Goal: Task Accomplishment & Management: Manage account settings

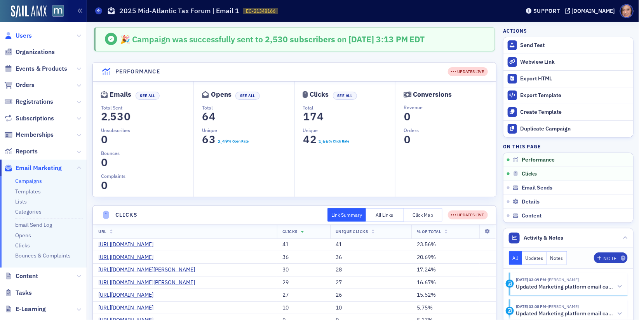
click at [22, 36] on span "Users" at bounding box center [24, 35] width 16 height 9
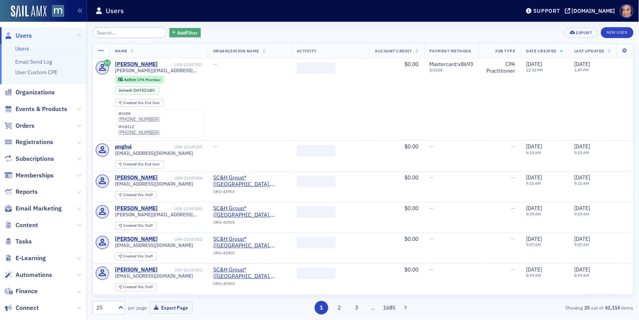
click at [177, 34] on span "Add Filter" at bounding box center [187, 32] width 21 height 7
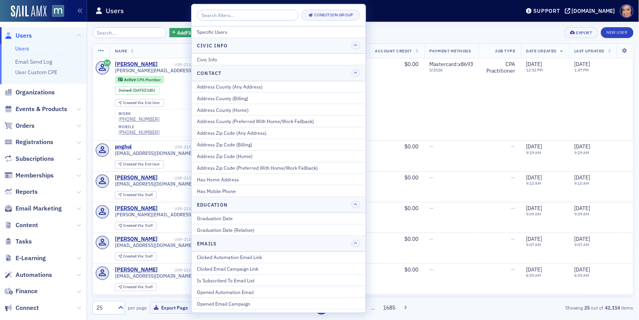
click at [224, 14] on input "search" at bounding box center [248, 15] width 102 height 11
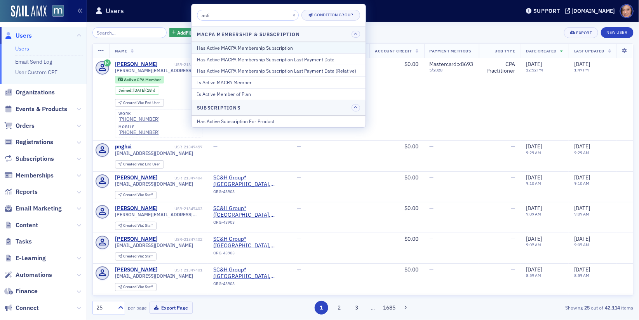
type input "acti"
click at [242, 48] on div "Has Active MACPA Membership Subscription" at bounding box center [278, 47] width 163 height 7
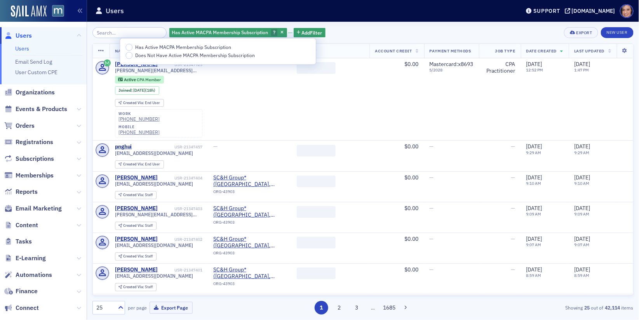
click at [192, 46] on span "Has Active MACPA Membership Subscription" at bounding box center [183, 47] width 96 height 6
click at [132, 46] on input "Has Active MACPA Membership Subscription" at bounding box center [129, 47] width 7 height 7
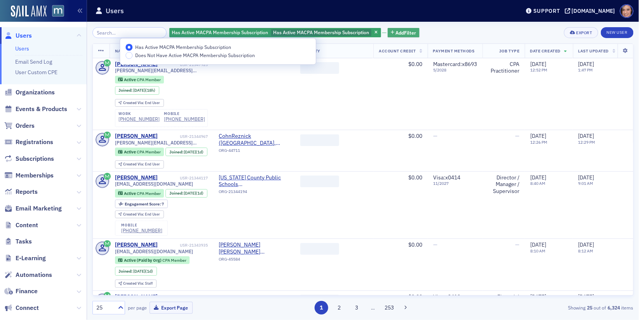
click at [400, 33] on span "Add Filter" at bounding box center [406, 32] width 21 height 7
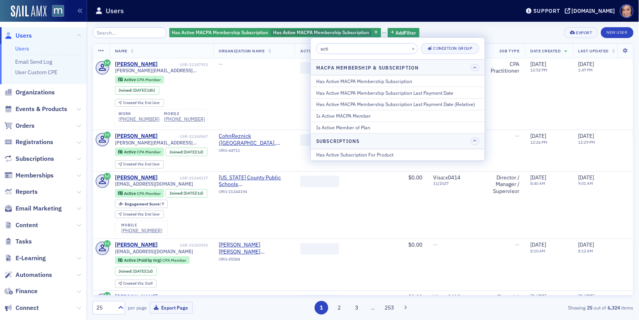
click at [333, 44] on input "acti" at bounding box center [367, 48] width 102 height 11
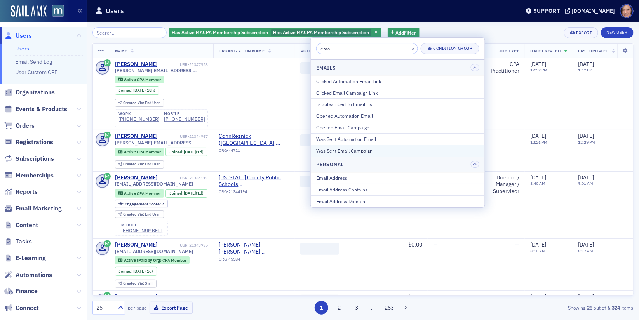
type input "ema"
click at [344, 147] on div "Was Sent Email Campaign" at bounding box center [397, 150] width 163 height 7
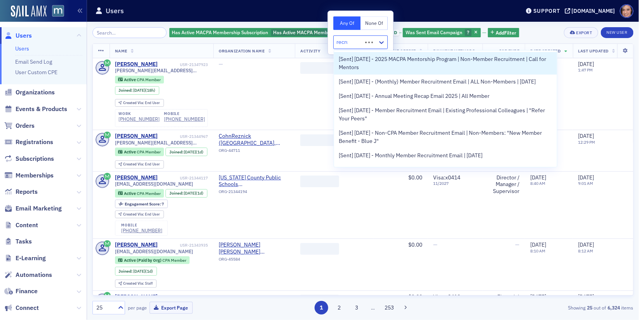
type input "recruit"
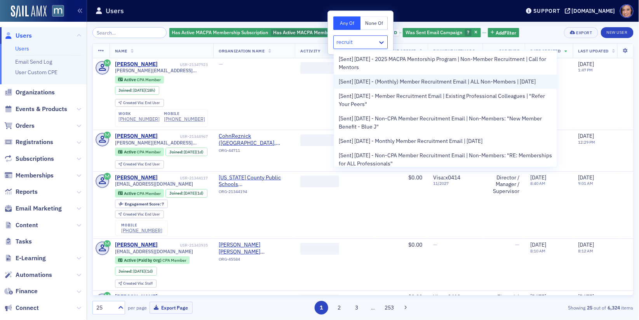
click at [355, 86] on span "[Sent] 08/21/2025 - (Monthly) Member Recruitment Email | ALL Non-Members | Aug …" at bounding box center [437, 82] width 197 height 8
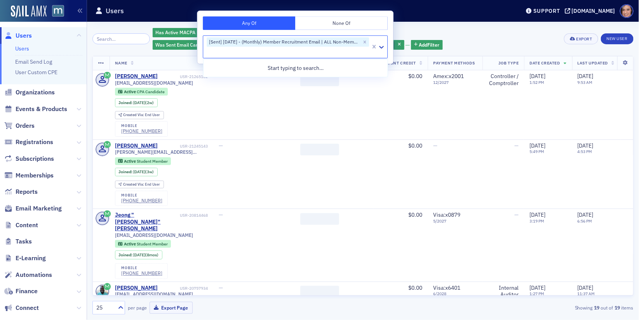
click at [488, 35] on div "Has Active MACPA Membership Subscription Has Active MACPA Membership Subscripti…" at bounding box center [356, 38] width 406 height 23
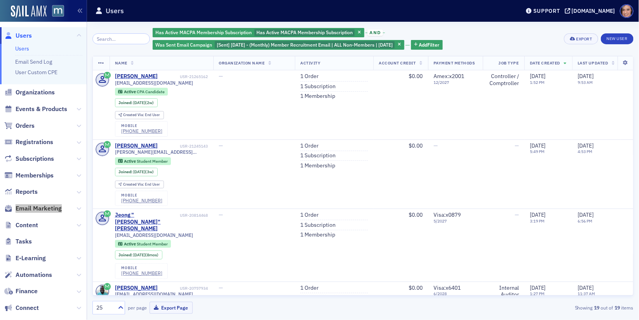
drag, startPoint x: 39, startPoint y: 207, endPoint x: 387, endPoint y: 6, distance: 402.5
click at [0, 0] on nav "Users Users Email Send Log User Custom CPE Organizations Events & Products Orde…" at bounding box center [43, 160] width 87 height 320
click at [368, 33] on span "and" at bounding box center [375, 33] width 15 height 6
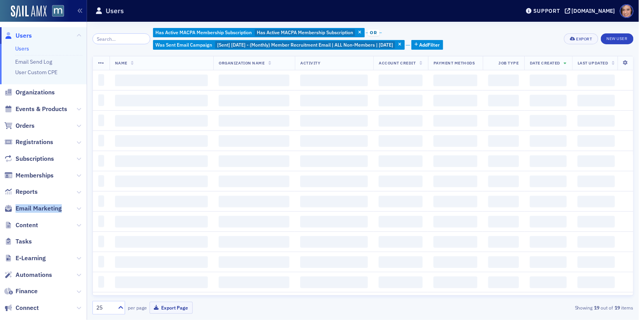
click at [368, 30] on span "or" at bounding box center [374, 33] width 12 height 6
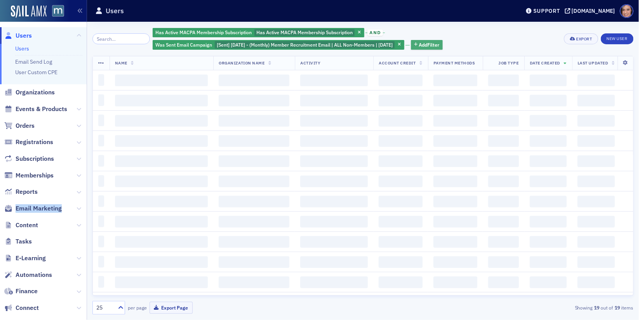
click at [438, 45] on span "Add Filter" at bounding box center [429, 44] width 21 height 7
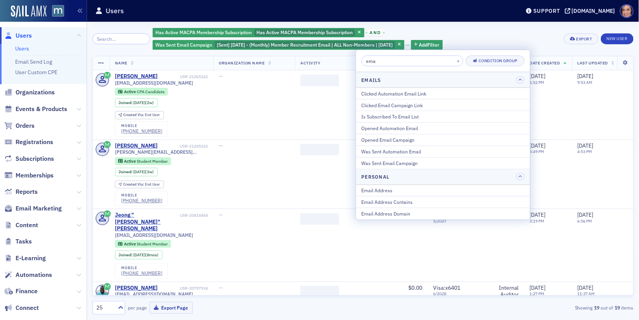
click at [363, 61] on input "ema" at bounding box center [413, 61] width 102 height 11
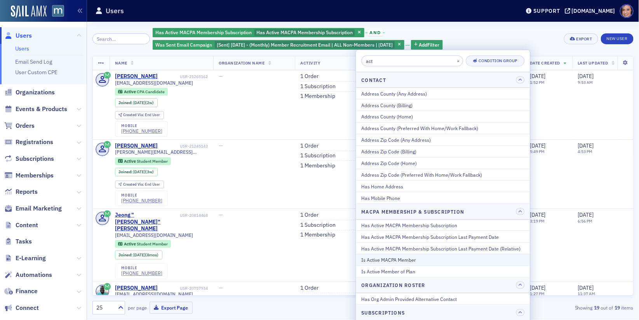
type input "act"
click at [424, 256] on div "Is Active MACPA Member" at bounding box center [443, 259] width 163 height 7
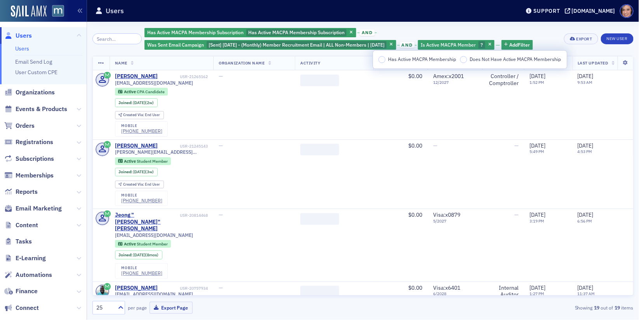
click at [403, 62] on span "Has Active MACPA Membership" at bounding box center [422, 59] width 68 height 6
click at [385, 62] on input "Has Active MACPA Membership" at bounding box center [381, 59] width 7 height 7
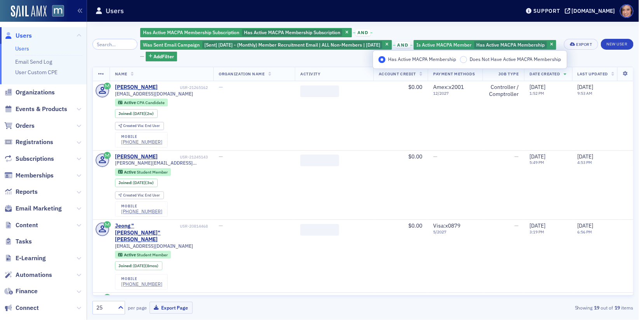
click at [458, 30] on div "Has Active MACPA Membership Subscription Has Active MACPA Membership Subscripti…" at bounding box center [349, 44] width 419 height 34
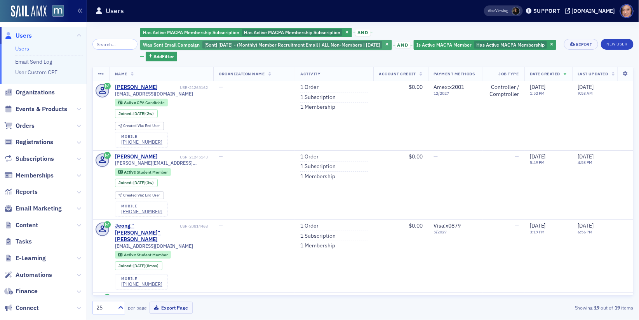
click at [229, 45] on span "[Sent] 08/21/2025 - (Monthly) Member Recruitment Email | ALL Non-Members | Aug …" at bounding box center [292, 45] width 176 height 6
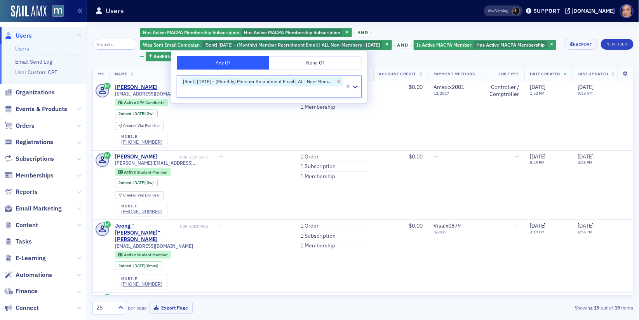
click at [337, 81] on icon "Remove [Sent] 08/21/2025 - (Monthly) Member Recruitment Email | ALL Non-Members…" at bounding box center [338, 81] width 5 height 5
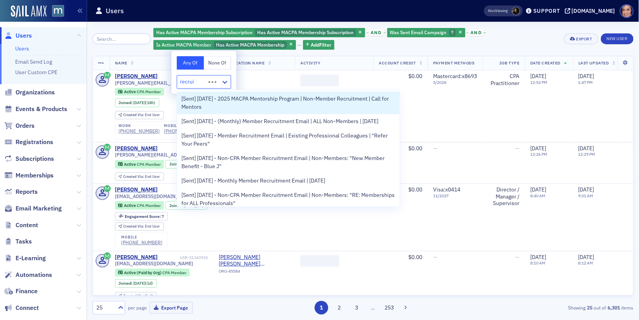
type input "recruit"
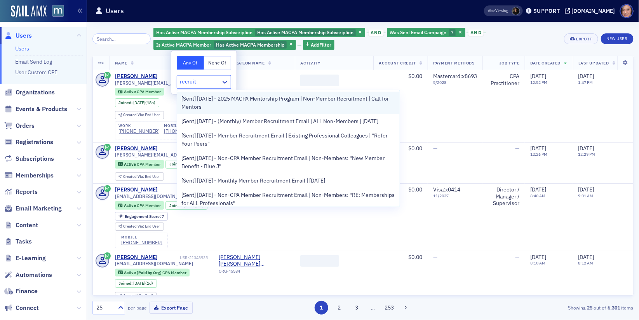
click at [270, 106] on span "[Sent] 09/30/2025 - 2025 MACPA Mentorship Program | Non-Member Recruitment | Ca…" at bounding box center [289, 103] width 214 height 16
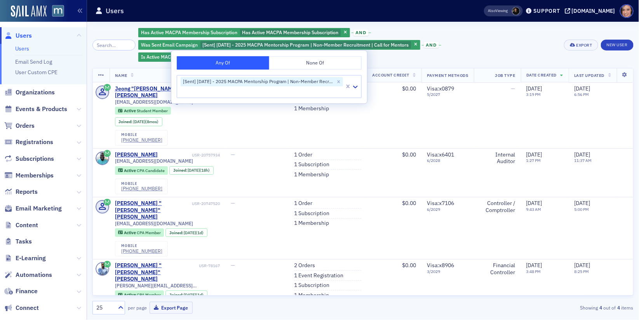
click at [486, 43] on div "Has Active MACPA Membership Subscription Has Active MACPA Membership Subscripti…" at bounding box center [348, 44] width 420 height 35
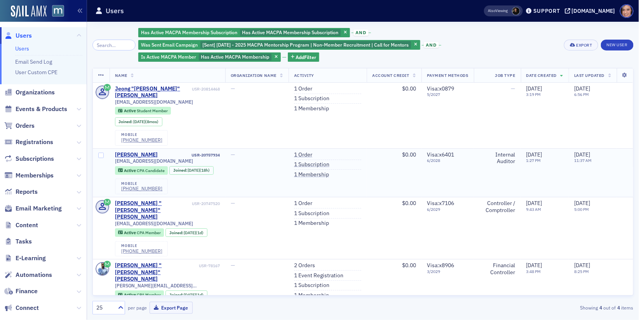
scroll to position [5, 0]
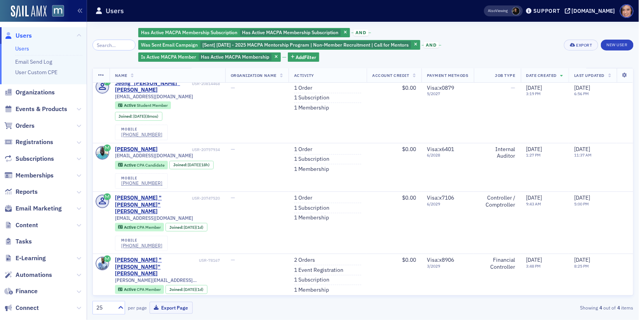
click at [496, 45] on div "Has Active MACPA Membership Subscription Has Active MACPA Membership Subscripti…" at bounding box center [348, 44] width 420 height 35
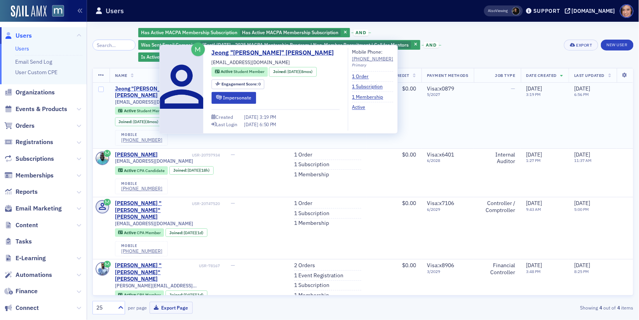
click at [143, 91] on div "Jeong "Andy" Yoo" at bounding box center [152, 92] width 75 height 14
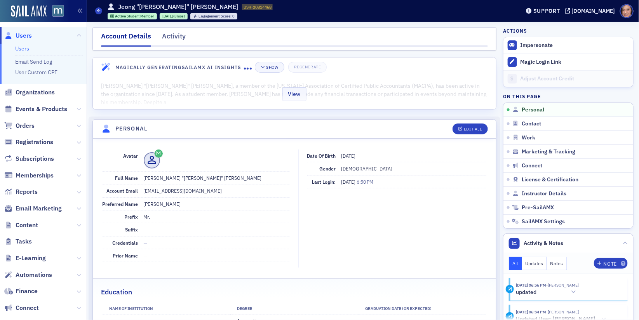
click at [397, 82] on div "View" at bounding box center [294, 93] width 403 height 33
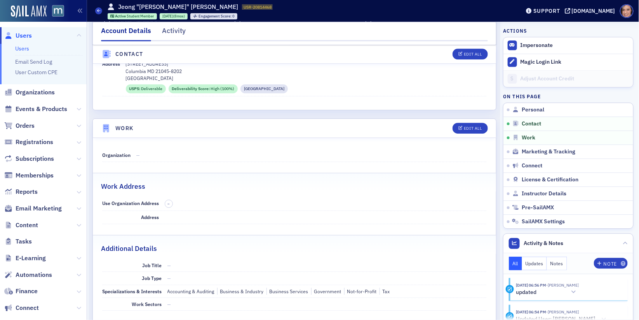
scroll to position [995, 0]
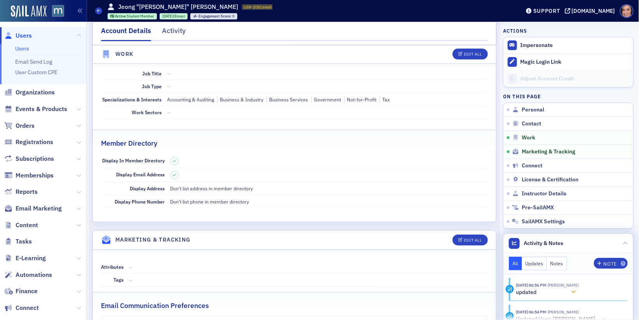
click at [571, 292] on icon at bounding box center [573, 291] width 5 height 5
click at [533, 265] on button "Updates" at bounding box center [534, 264] width 25 height 14
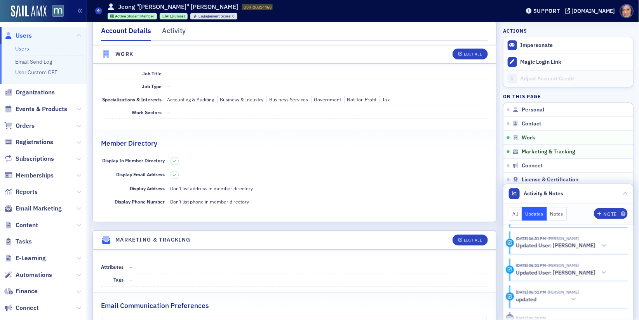
click at [560, 216] on button "Notes" at bounding box center [557, 214] width 20 height 14
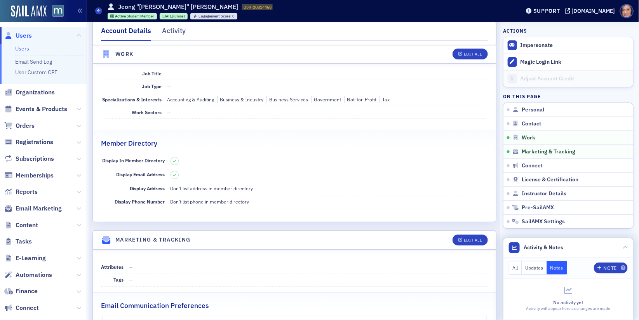
click at [518, 265] on button "All" at bounding box center [515, 268] width 13 height 14
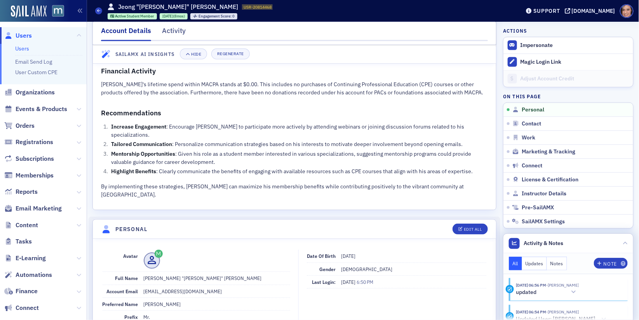
scroll to position [263, 0]
click at [534, 148] on span "Marketing & Tracking" at bounding box center [549, 151] width 54 height 7
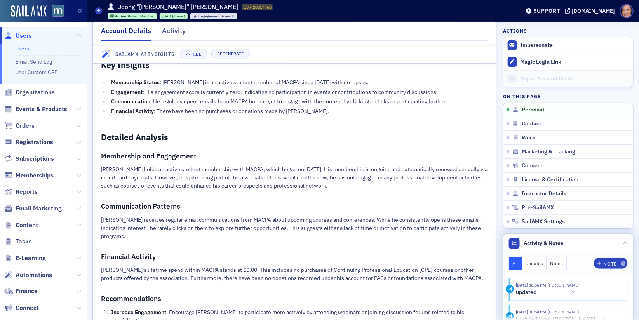
scroll to position [61, 0]
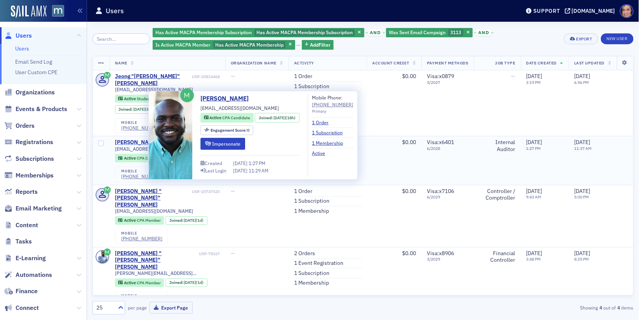
click at [138, 139] on div "Jason Barnes" at bounding box center [136, 142] width 43 height 7
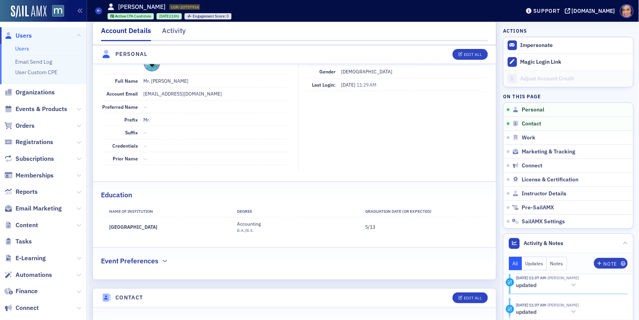
scroll to position [117, 0]
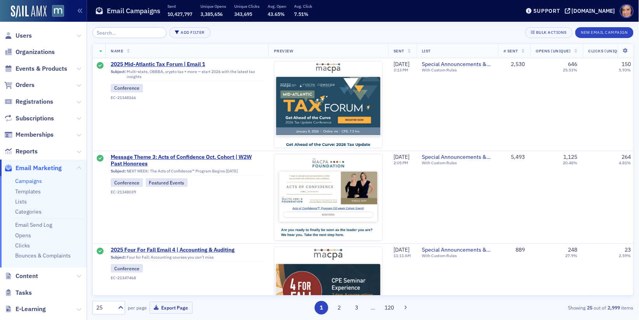
click at [129, 39] on div "Add Filter Bulk Actions New Email Campaign Name Preview Sent List # Sent Opens …" at bounding box center [362, 171] width 541 height 288
click at [124, 34] on input "search" at bounding box center [129, 32] width 74 height 11
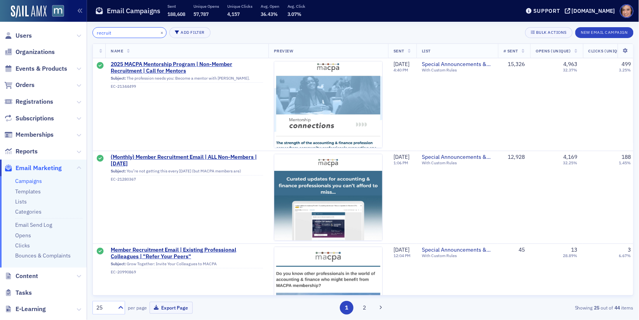
type input "recruit"
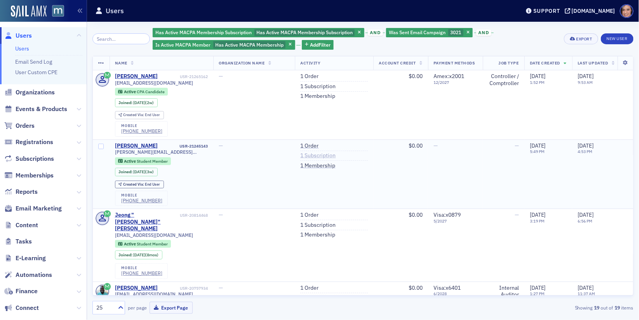
click at [322, 154] on link "1 Subscription" at bounding box center [317, 155] width 35 height 7
click at [421, 33] on span "Was Sent Email Campaign" at bounding box center [417, 32] width 57 height 6
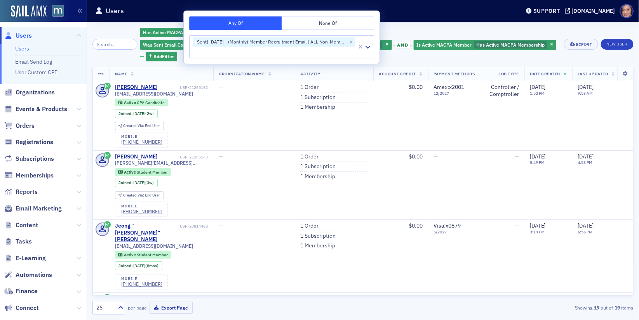
click at [441, 34] on div "Has Active MACPA Membership Subscription Has Active MACPA Membership Subscripti…" at bounding box center [349, 44] width 419 height 34
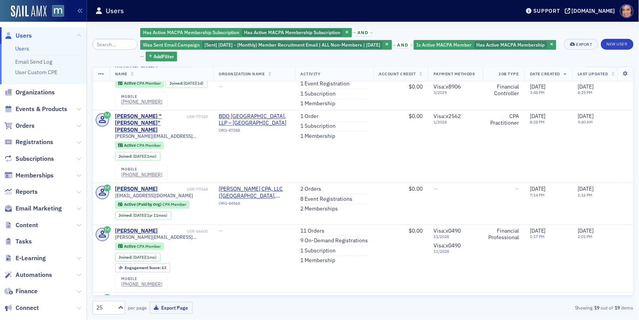
scroll to position [940, 0]
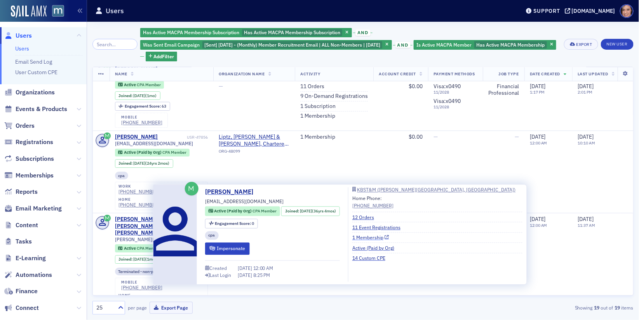
click at [373, 235] on link "1 Membership" at bounding box center [370, 237] width 37 height 7
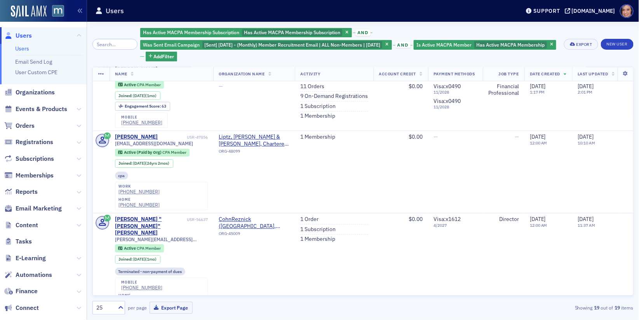
click at [458, 44] on div "Has Active MACPA Membership Subscription Has Active MACPA Membership Subscripti…" at bounding box center [349, 44] width 419 height 34
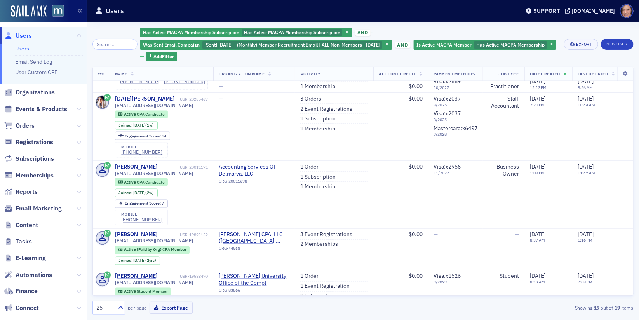
scroll to position [0, 0]
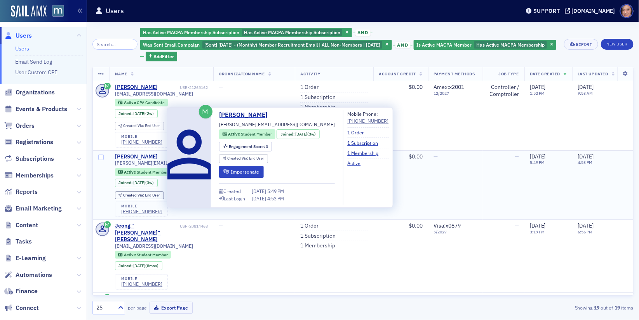
click at [158, 157] on div "[PERSON_NAME]" at bounding box center [136, 156] width 43 height 7
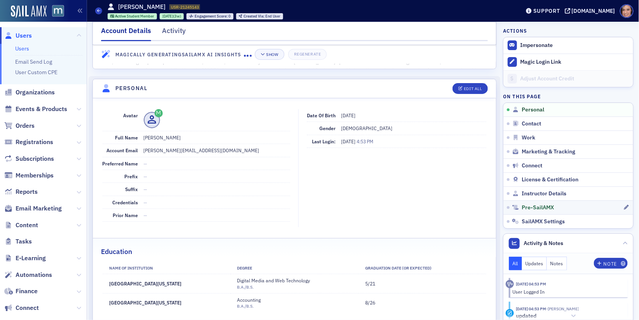
scroll to position [40, 0]
click at [557, 306] on span "- Alexander Rodriguez" at bounding box center [562, 308] width 33 height 5
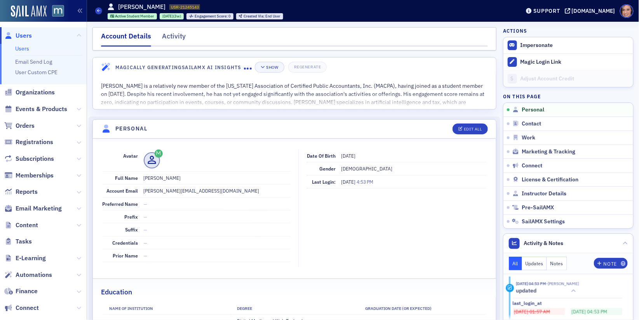
scroll to position [0, 0]
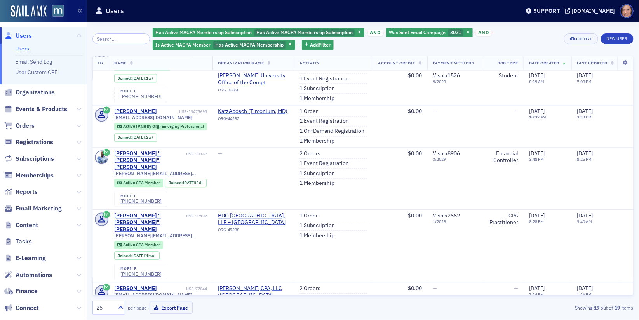
scroll to position [927, 1]
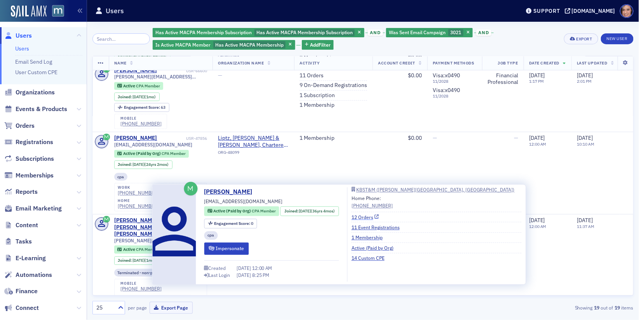
click at [366, 216] on link "12 Orders" at bounding box center [366, 217] width 28 height 7
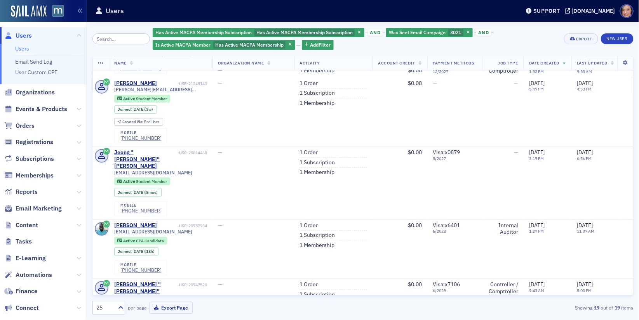
scroll to position [0, 1]
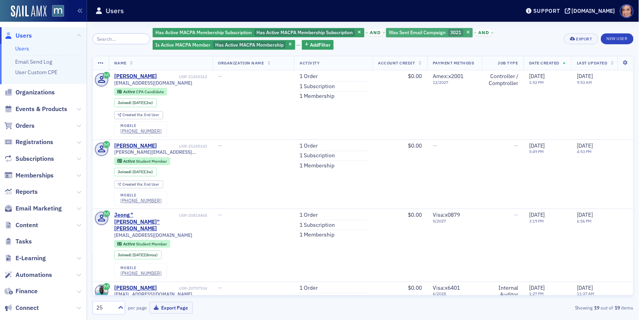
click at [430, 28] on div "Was Sent Email Campaign 3021" at bounding box center [429, 33] width 87 height 10
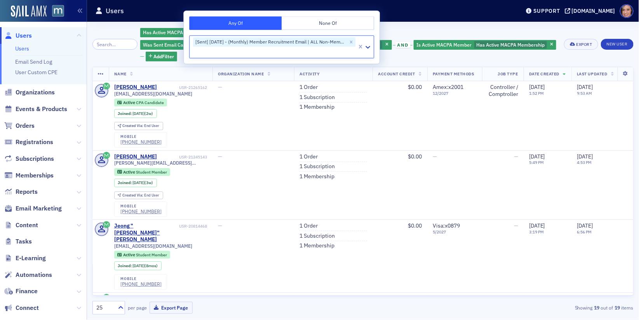
click at [445, 33] on div "Has Active MACPA Membership Subscription Has Active MACPA Membership Subscripti…" at bounding box center [349, 44] width 419 height 34
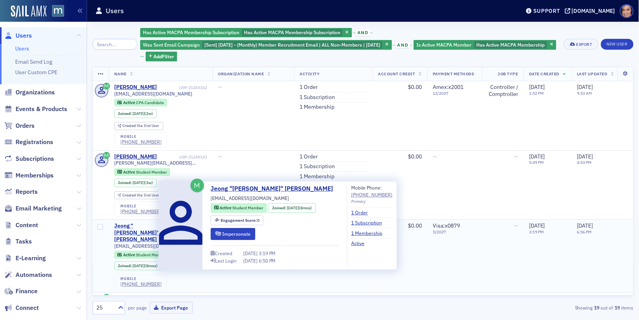
click at [142, 227] on div "Jeong "Andy" Yoo" at bounding box center [145, 233] width 63 height 21
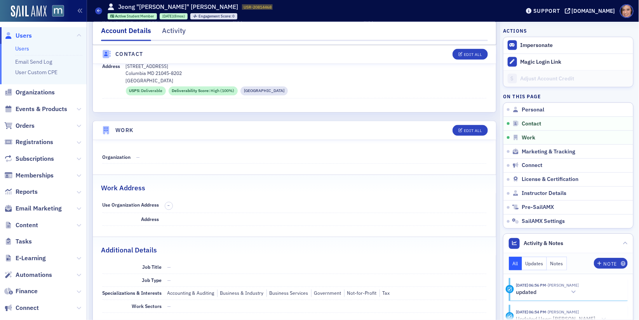
scroll to position [441, 0]
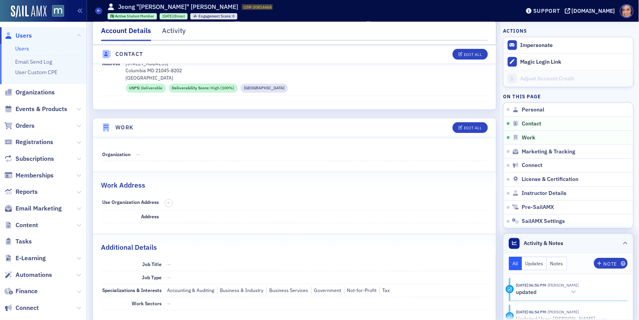
click at [519, 242] on div at bounding box center [514, 243] width 11 height 11
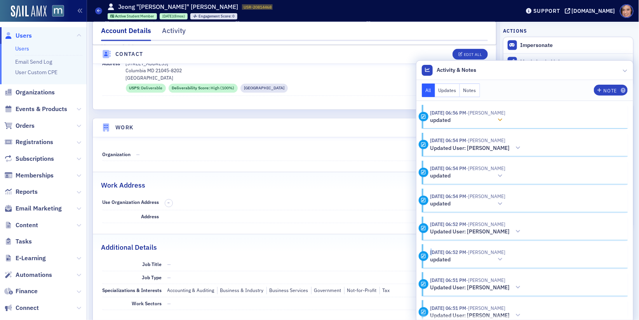
click at [498, 117] on icon at bounding box center [500, 119] width 5 height 5
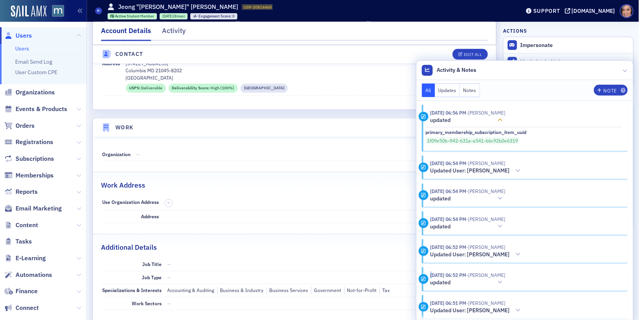
click at [498, 117] on icon at bounding box center [500, 119] width 5 height 5
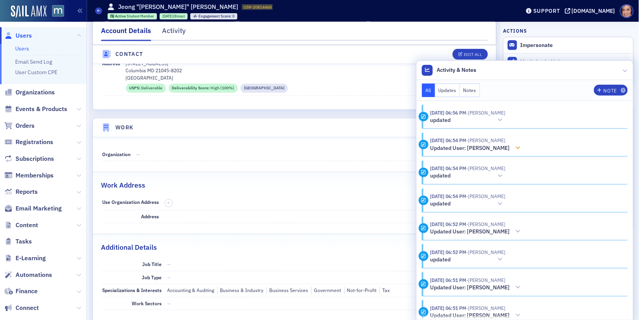
click at [500, 143] on span "- Andy Yoo" at bounding box center [486, 140] width 39 height 6
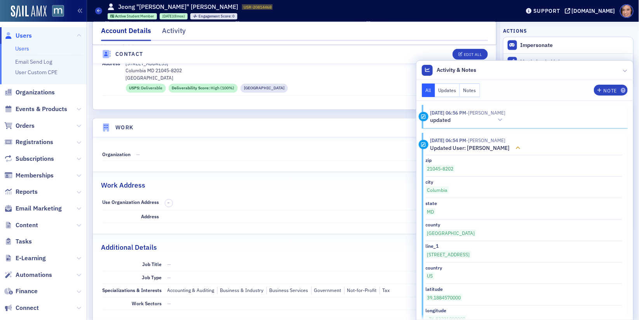
click at [500, 143] on span "- Andy Yoo" at bounding box center [486, 140] width 39 height 6
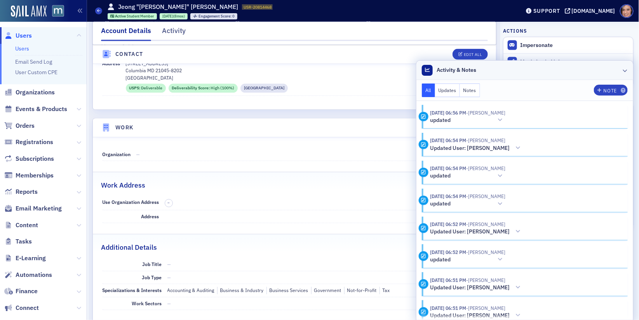
click at [625, 66] on header "Activity & Notes" at bounding box center [525, 70] width 217 height 19
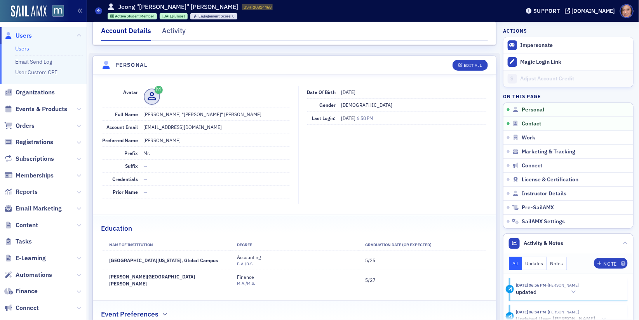
scroll to position [0, 0]
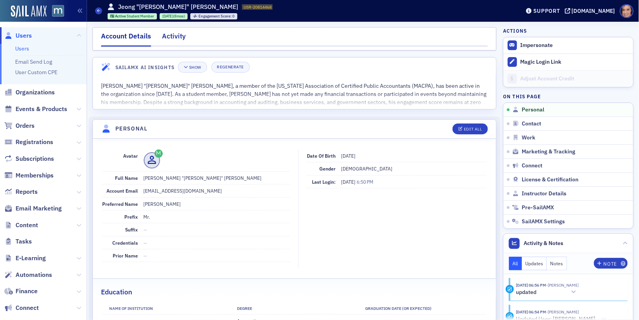
click at [166, 35] on div "Activity" at bounding box center [174, 38] width 24 height 14
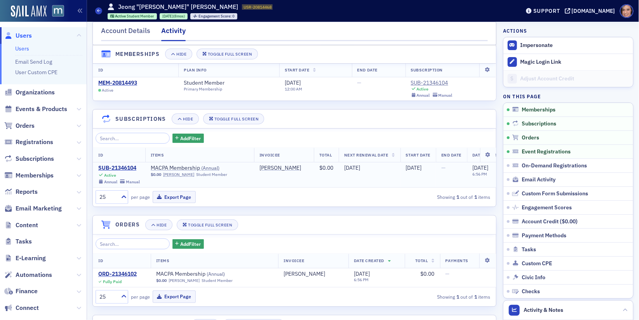
scroll to position [14, 0]
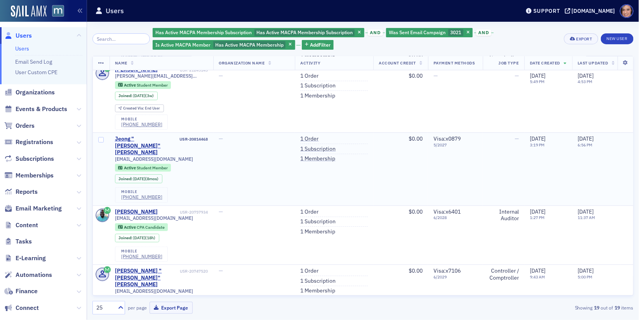
scroll to position [80, 0]
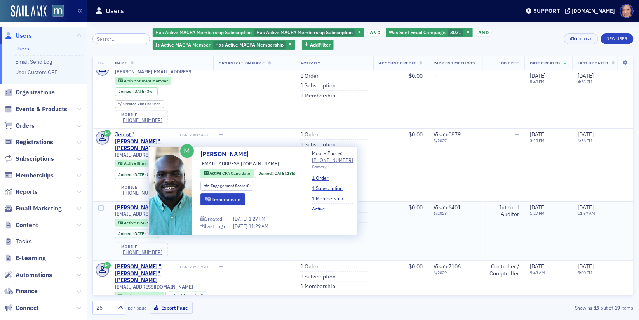
click at [142, 204] on div "Jason Barnes" at bounding box center [136, 207] width 43 height 7
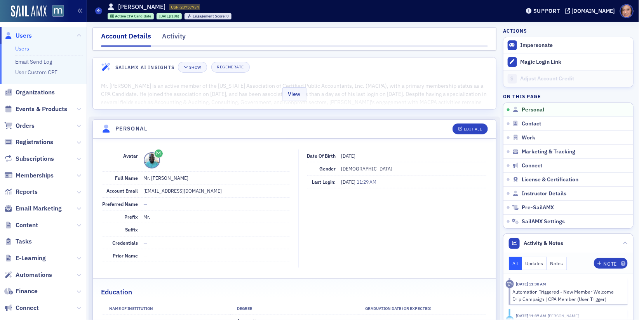
click at [401, 85] on div "View" at bounding box center [294, 93] width 403 height 33
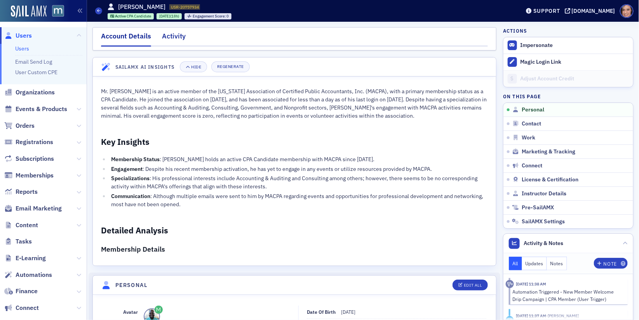
click at [177, 35] on div "Activity" at bounding box center [174, 38] width 24 height 14
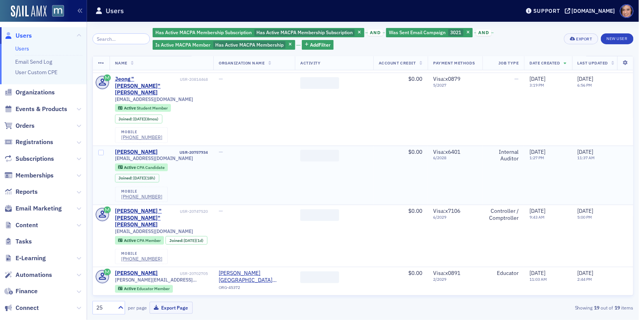
scroll to position [147, 0]
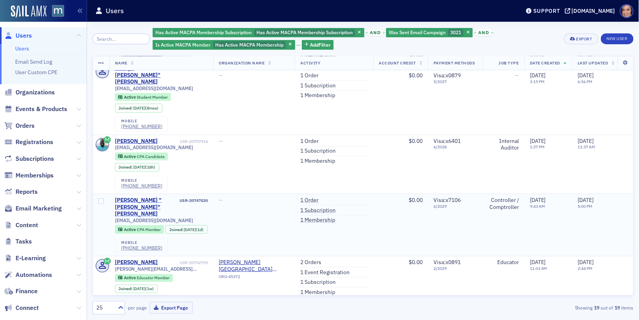
click at [156, 197] on div "Joseph "Joe" Nalepa" at bounding box center [146, 207] width 63 height 21
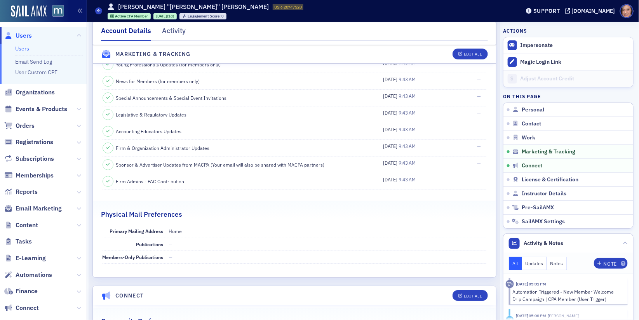
scroll to position [1098, 0]
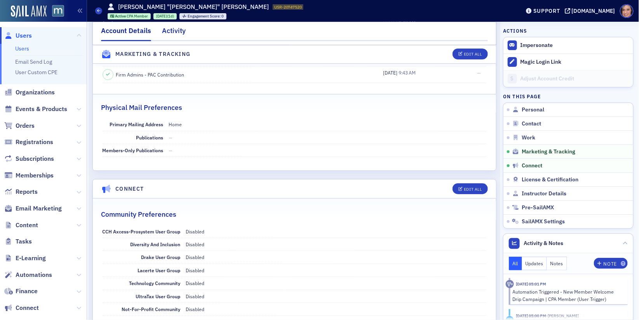
click at [181, 33] on div "Activity" at bounding box center [174, 33] width 24 height 14
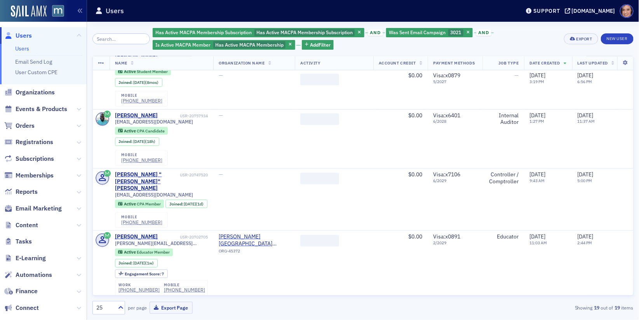
scroll to position [170, 0]
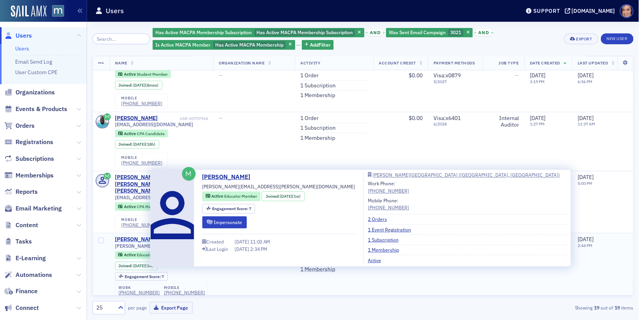
click at [132, 236] on div "Dina El Mahdy" at bounding box center [136, 239] width 43 height 7
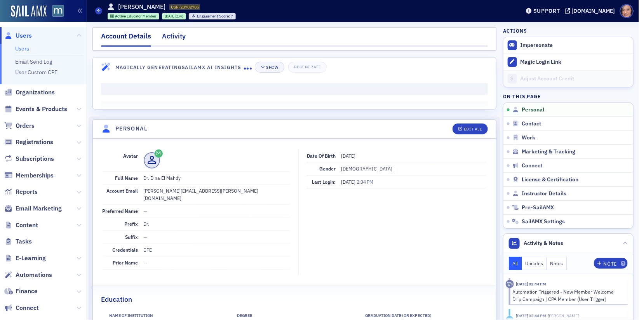
click at [169, 34] on div "Activity" at bounding box center [174, 38] width 24 height 14
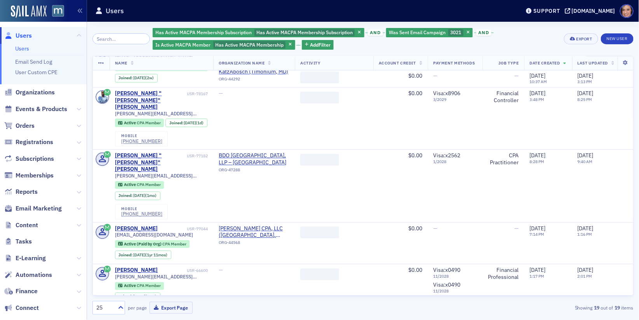
scroll to position [927, 0]
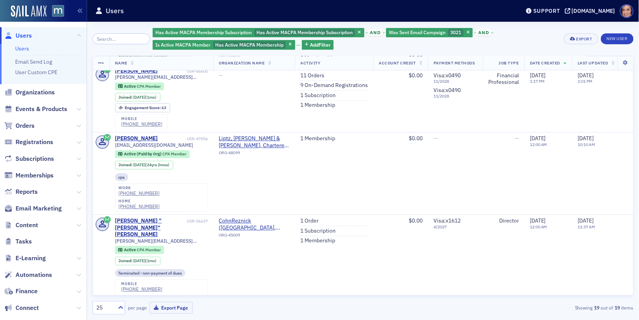
click at [139, 314] on div "Sharon Morrow" at bounding box center [136, 317] width 43 height 7
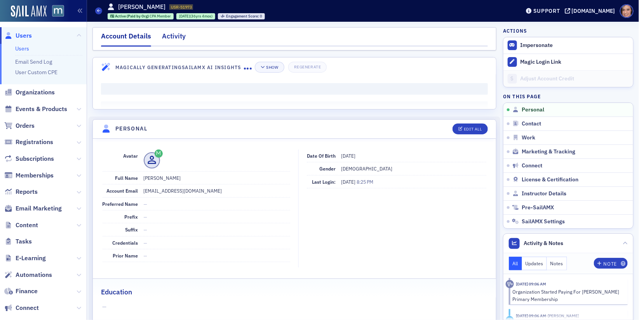
click at [182, 37] on div "Activity" at bounding box center [174, 38] width 24 height 14
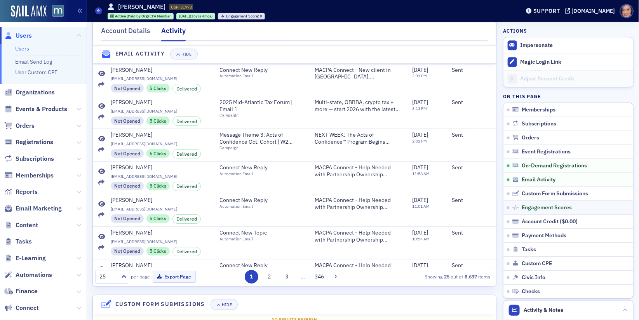
scroll to position [771, 0]
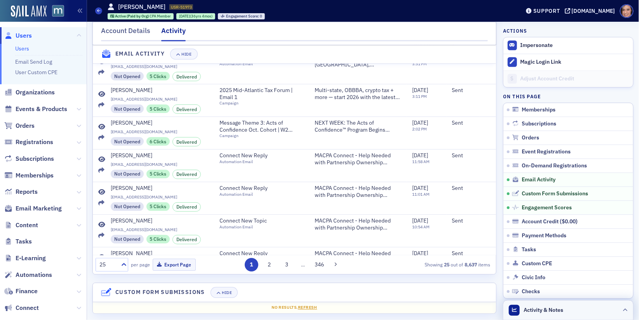
click at [530, 308] on span "Activity & Notes" at bounding box center [544, 310] width 40 height 8
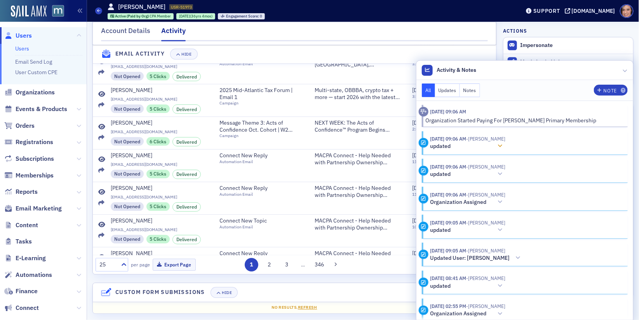
click at [505, 147] on div at bounding box center [500, 146] width 11 height 8
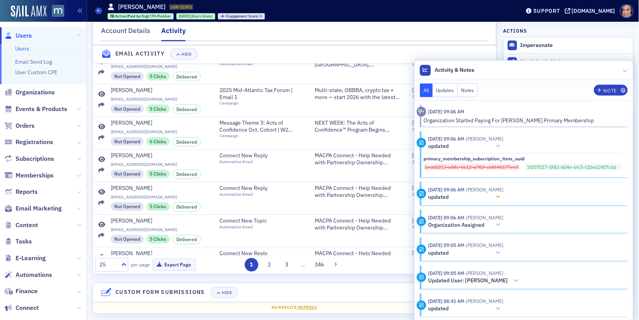
click at [536, 192] on header "9/5/2025 09:06 AM - Jeffrey Davis updated" at bounding box center [520, 193] width 206 height 15
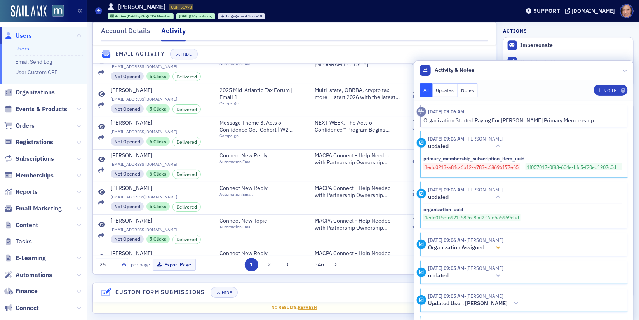
click at [526, 244] on header "9/5/2025 09:06 AM - Jeffrey Davis Organization Assigned" at bounding box center [520, 244] width 206 height 15
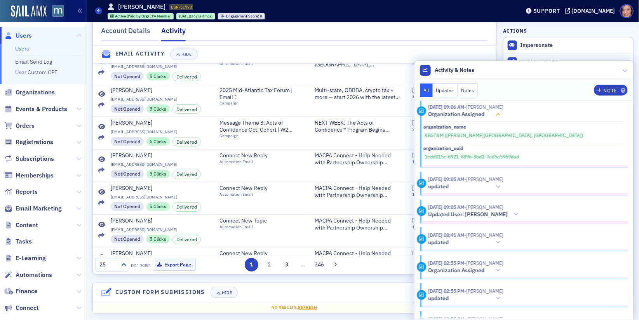
scroll to position [165, 0]
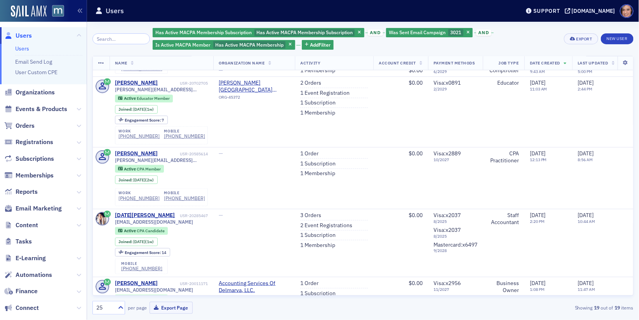
scroll to position [927, 0]
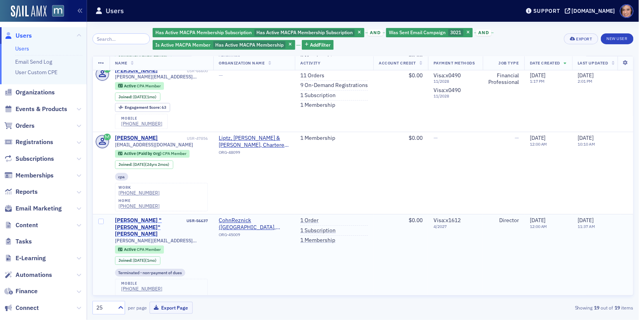
click at [150, 217] on div "Leroy "Benny" Herman" at bounding box center [150, 227] width 70 height 21
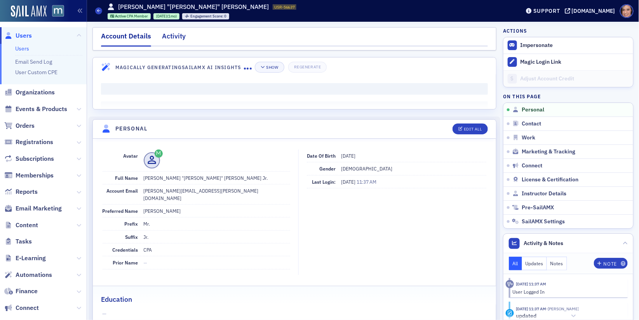
click at [172, 42] on div "Activity" at bounding box center [174, 38] width 24 height 14
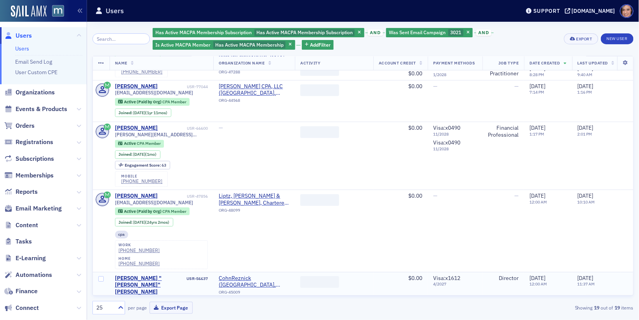
scroll to position [866, 0]
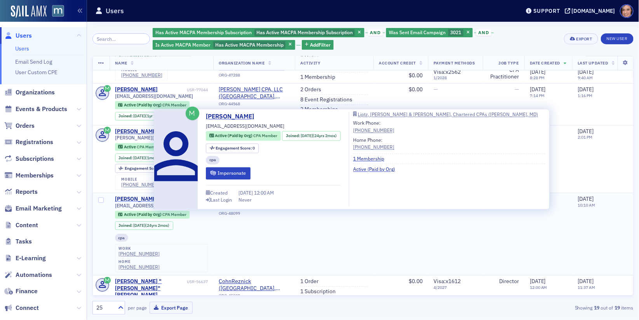
click at [141, 196] on div "Roland Mariano" at bounding box center [136, 199] width 43 height 7
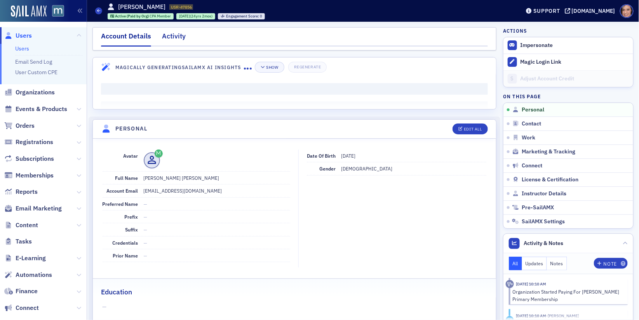
click at [174, 39] on div "Activity" at bounding box center [174, 38] width 24 height 14
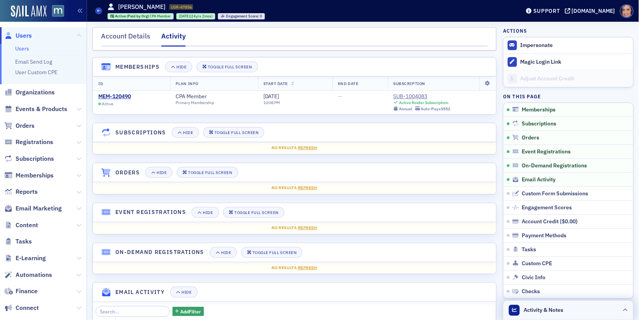
click at [553, 312] on span "Activity & Notes" at bounding box center [544, 310] width 40 height 8
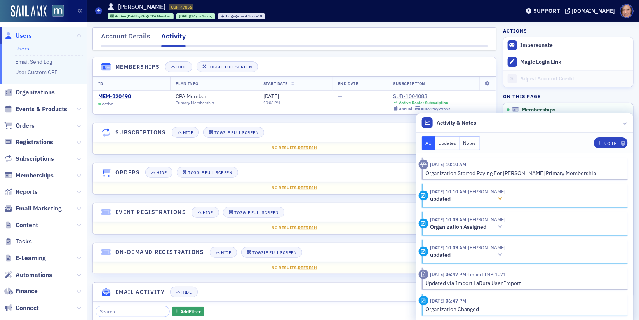
click at [506, 195] on header "9/2/2025 10:10 AM - Kathy Evans updated" at bounding box center [521, 195] width 204 height 15
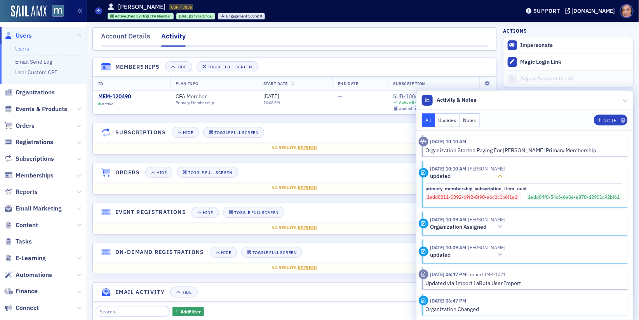
click at [498, 175] on icon at bounding box center [500, 176] width 5 height 5
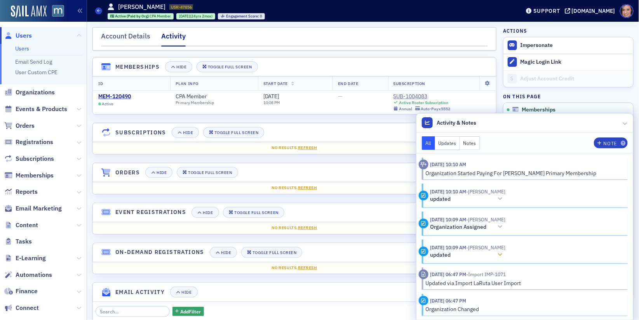
click at [502, 254] on div at bounding box center [500, 255] width 11 height 8
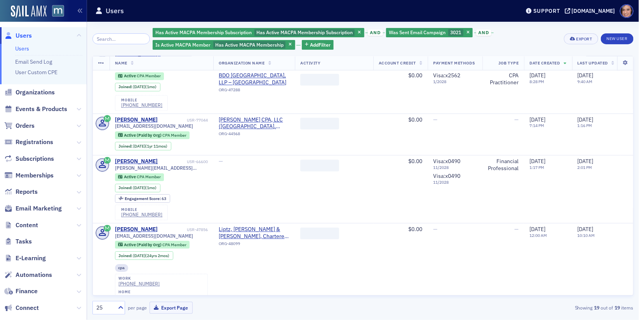
scroll to position [835, 0]
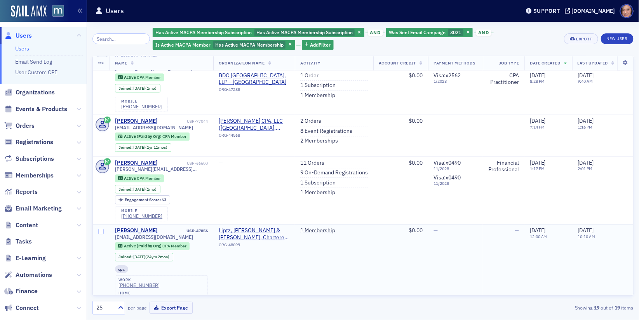
click at [137, 227] on div "Roland Mariano" at bounding box center [136, 230] width 43 height 7
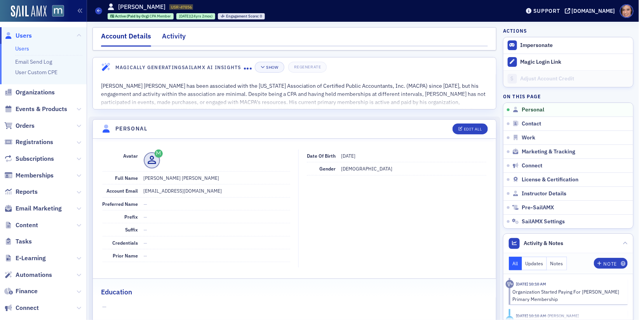
click at [179, 41] on div "Activity" at bounding box center [174, 38] width 24 height 14
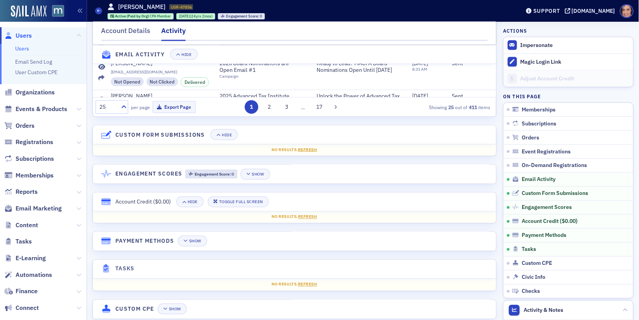
scroll to position [514, 0]
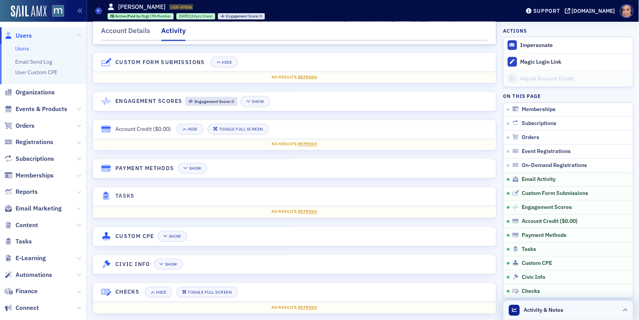
click at [537, 309] on span "Activity & Notes" at bounding box center [544, 310] width 40 height 8
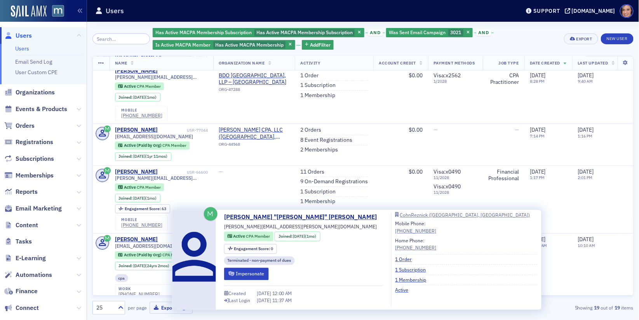
scroll to position [819, 0]
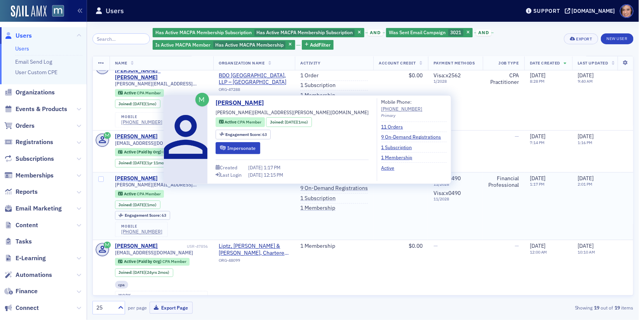
click at [155, 175] on div "Matthew Pierorazio" at bounding box center [136, 178] width 43 height 7
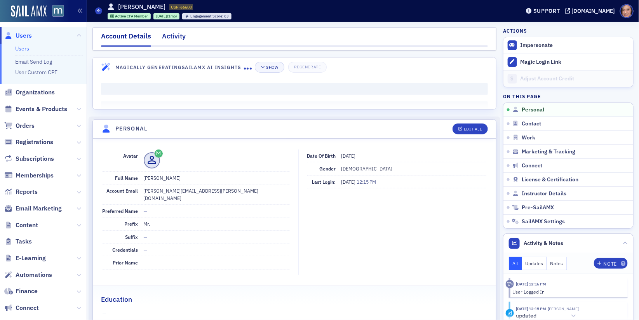
click at [179, 40] on div "Activity" at bounding box center [174, 38] width 24 height 14
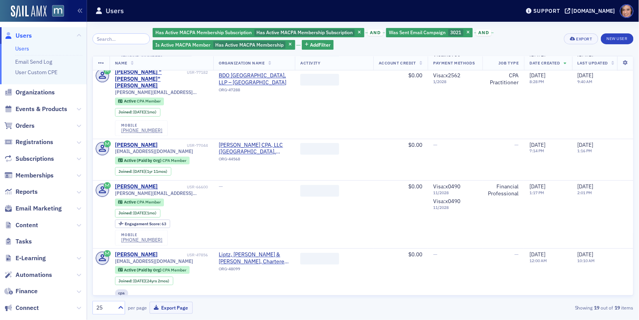
scroll to position [800, 0]
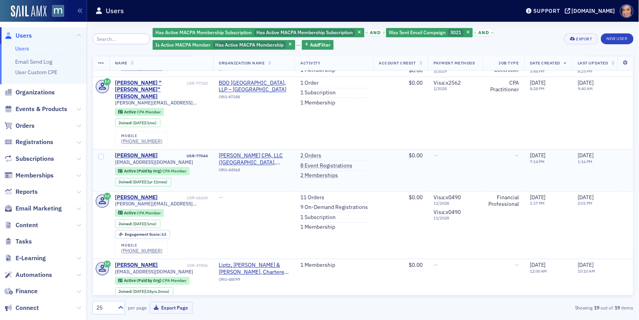
click at [134, 150] on td "Erin Carroll USR-77044 ecarroll@kullmancpa.com Active (Paid by Org) CPA Member …" at bounding box center [162, 171] width 104 height 42
click at [134, 152] on div "Erin Carroll" at bounding box center [136, 155] width 43 height 7
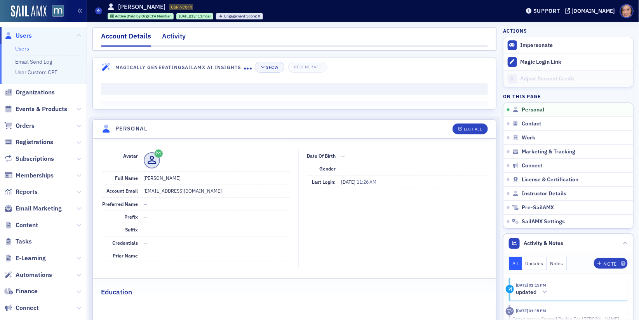
click at [171, 42] on div "Activity" at bounding box center [174, 38] width 24 height 14
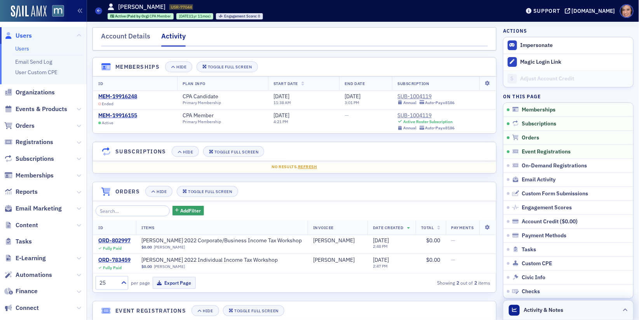
click at [550, 309] on span "Activity & Notes" at bounding box center [544, 310] width 40 height 8
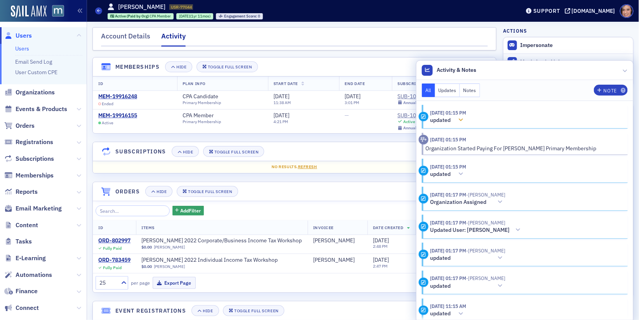
click at [467, 124] on div at bounding box center [461, 120] width 11 height 8
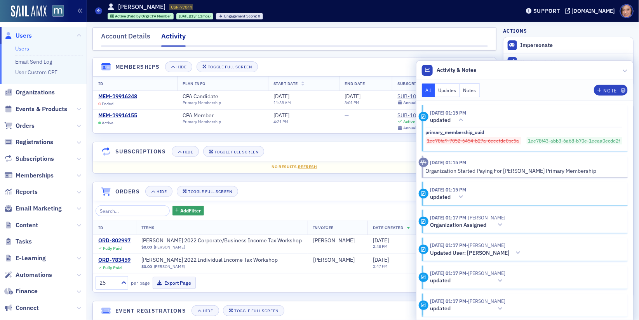
click at [448, 92] on button "Updates" at bounding box center [447, 91] width 25 height 14
click at [470, 90] on button "Notes" at bounding box center [470, 91] width 20 height 14
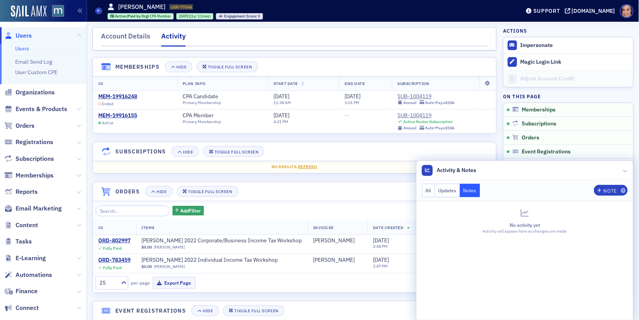
click at [432, 188] on button "All" at bounding box center [428, 191] width 13 height 14
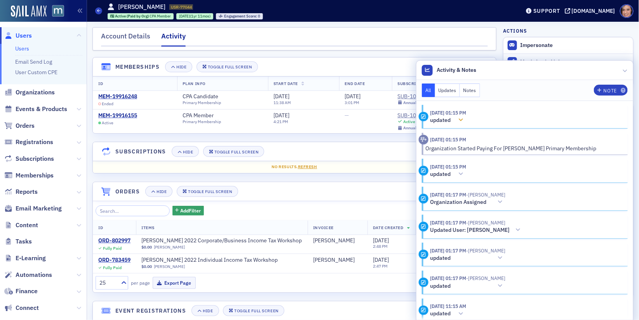
click at [466, 114] on time "9/30/2025 01:15 PM" at bounding box center [449, 113] width 36 height 6
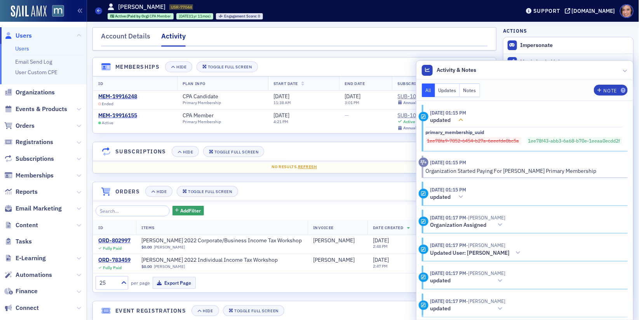
click at [466, 114] on time "9/30/2025 01:15 PM" at bounding box center [449, 113] width 36 height 6
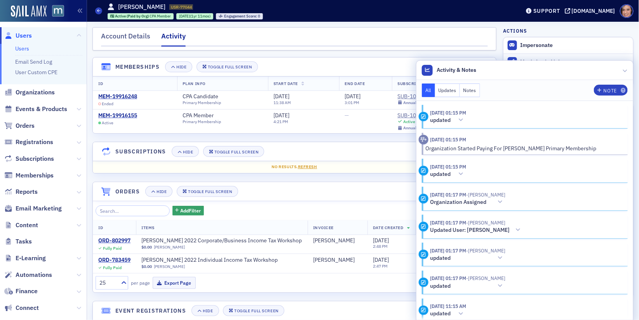
click at [464, 147] on div "Organization Started Paying For Erin Carroll's Primary Membership" at bounding box center [524, 149] width 197 height 8
click at [137, 33] on div "Account Details" at bounding box center [125, 38] width 49 height 14
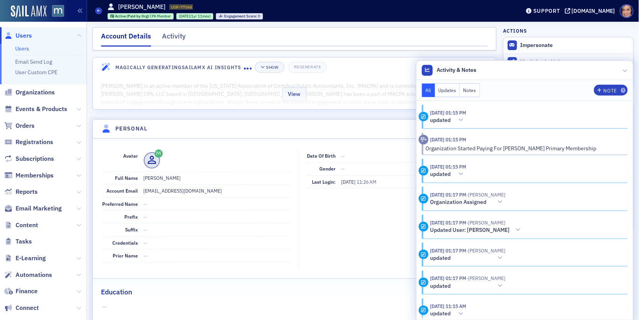
click at [194, 87] on div "View" at bounding box center [294, 93] width 403 height 33
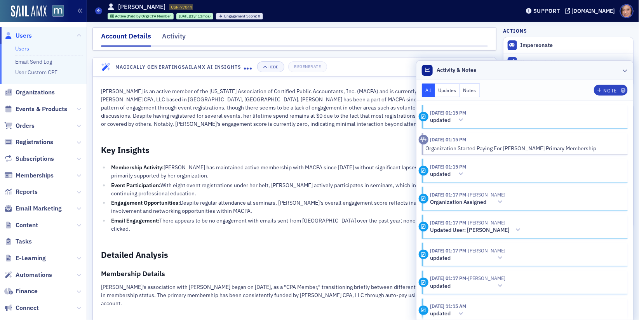
click at [626, 71] on icon at bounding box center [625, 70] width 5 height 5
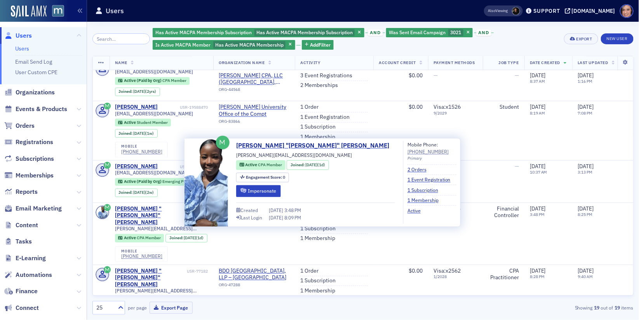
scroll to position [732, 0]
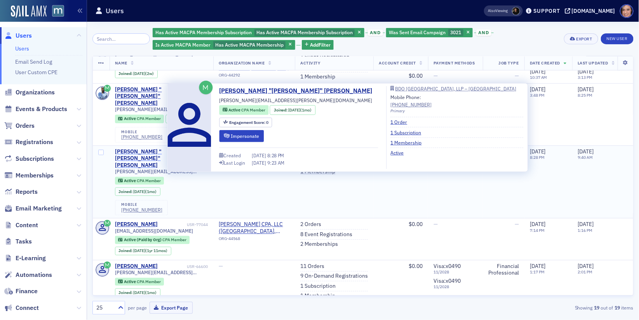
click at [131, 148] on div "Daniel "Dan" Bottner" at bounding box center [150, 158] width 70 height 21
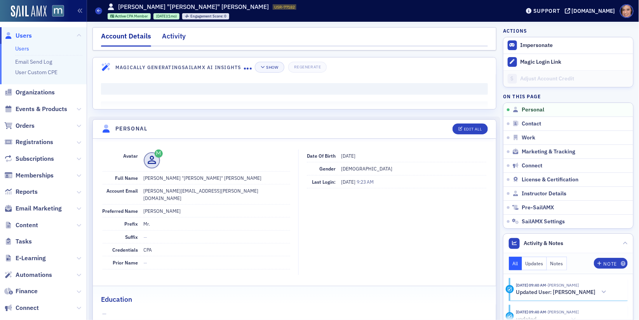
click at [181, 37] on div "Activity" at bounding box center [174, 38] width 24 height 14
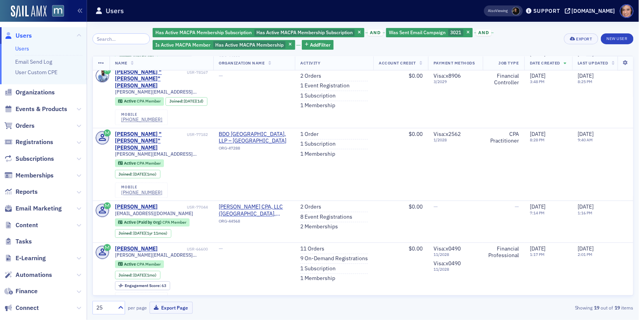
scroll to position [927, 0]
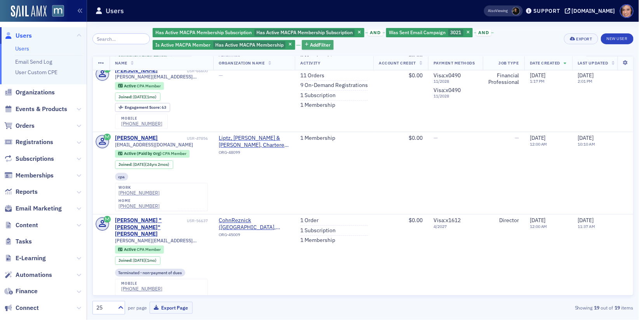
click at [319, 42] on span "Add Filter" at bounding box center [320, 44] width 21 height 7
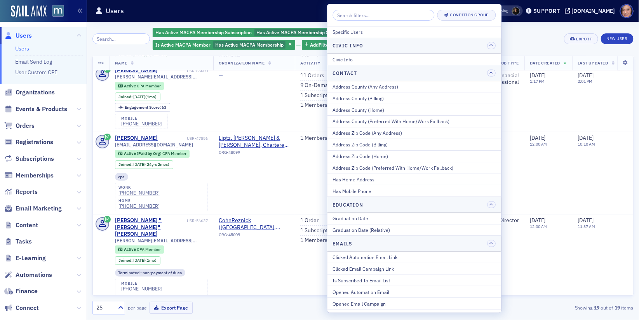
click at [371, 18] on input "search" at bounding box center [384, 15] width 102 height 11
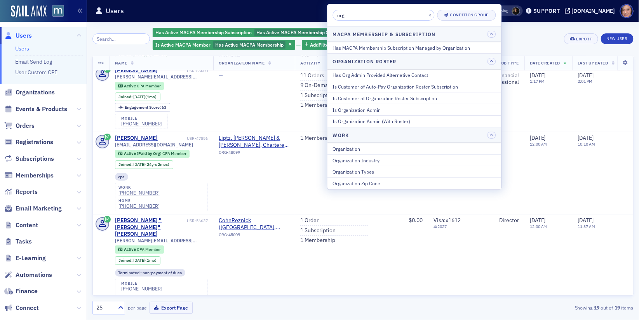
click at [377, 12] on input "org" at bounding box center [384, 15] width 102 height 11
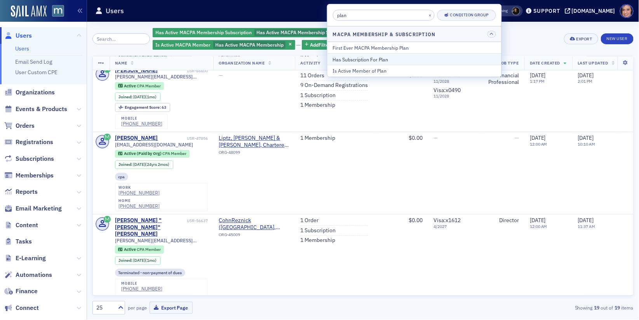
type input "plan"
click at [381, 64] on button "Has Subscription For Plan" at bounding box center [415, 59] width 174 height 12
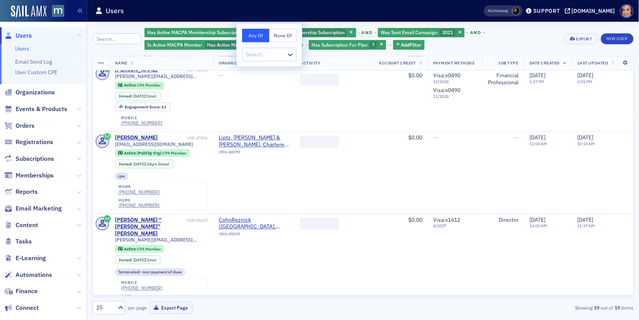
click at [333, 50] on div "Has Active MACPA Membership Subscription Has Active MACPA Membership Subscripti…" at bounding box center [362, 171] width 541 height 288
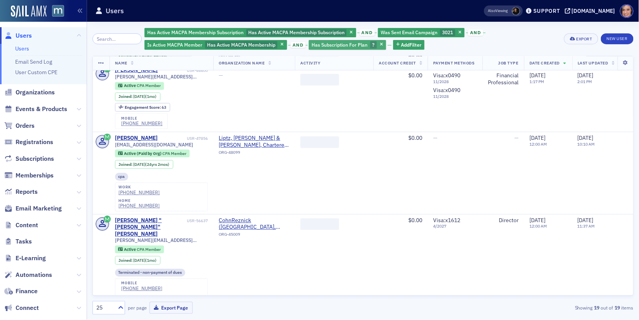
click at [331, 49] on div "Has Subscription For Plan ?" at bounding box center [347, 45] width 77 height 10
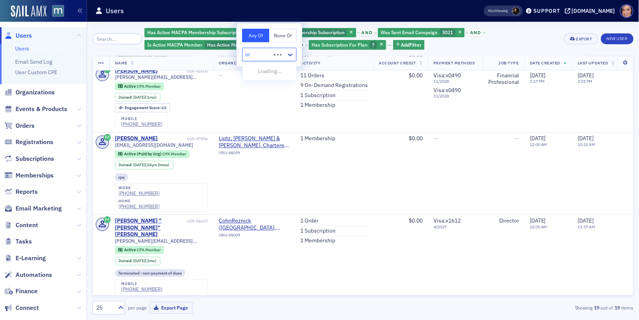
scroll to position [927, 0]
type input "org"
click at [380, 47] on icon "button" at bounding box center [381, 45] width 3 height 4
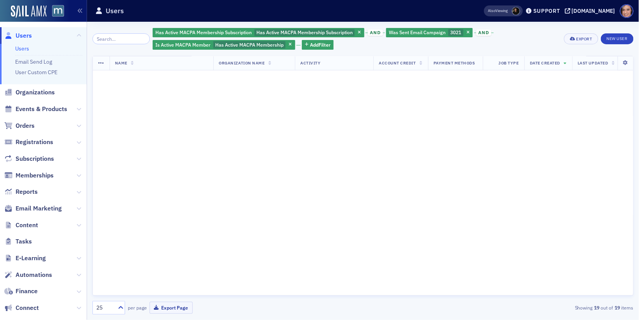
click at [448, 52] on div "Has Active MACPA Membership Subscription Has Active MACPA Membership Subscripti…" at bounding box center [362, 171] width 541 height 288
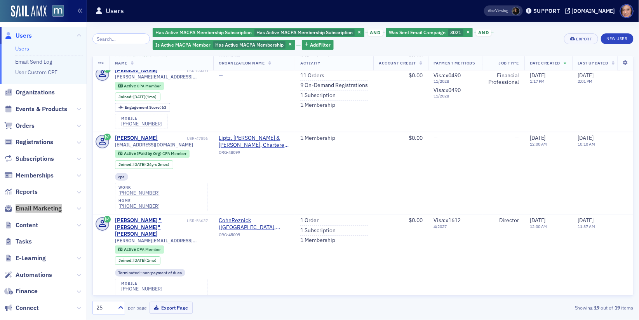
drag, startPoint x: 56, startPoint y: 208, endPoint x: 384, endPoint y: 5, distance: 385.3
click at [0, 0] on nav "Users Users Email Send Log User Custom CPE Organizations Events & Products Orde…" at bounding box center [43, 160] width 87 height 320
click at [426, 29] on span "Was Sent Email Campaign" at bounding box center [417, 32] width 57 height 6
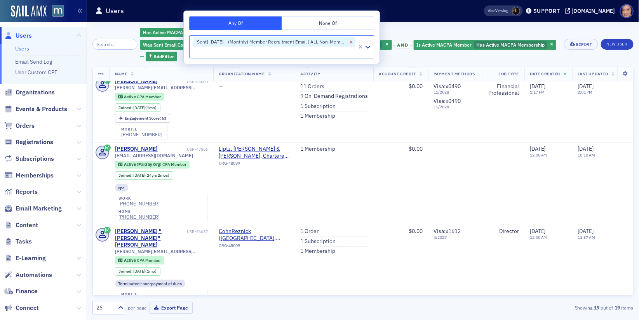
click at [352, 41] on icon "Remove [Sent] 08/21/2025 - (Monthly) Member Recruitment Email | ALL Non-Members…" at bounding box center [351, 41] width 5 height 5
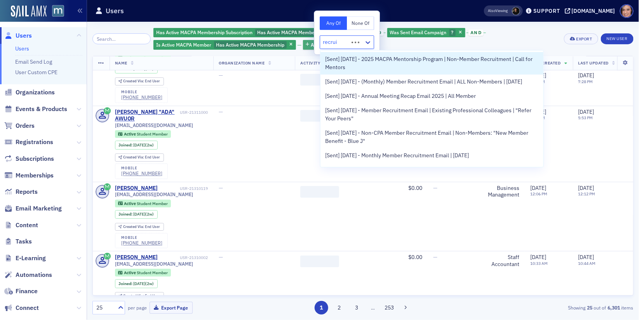
type input "recruit"
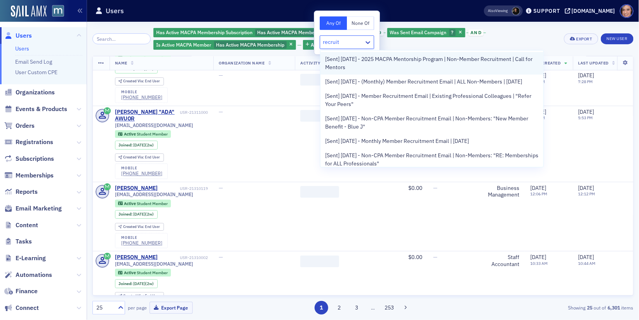
click at [422, 71] on span "[Sent] 09/30/2025 - 2025 MACPA Mentorship Program | Non-Member Recruitment | Ca…" at bounding box center [432, 63] width 214 height 16
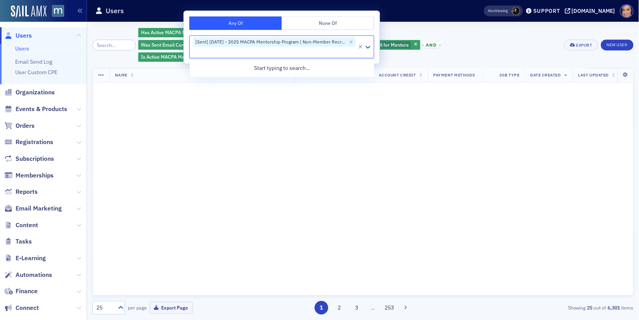
click at [499, 35] on div "Has Active MACPA Membership Subscription Has Active MACPA Membership Subscripti…" at bounding box center [348, 44] width 420 height 35
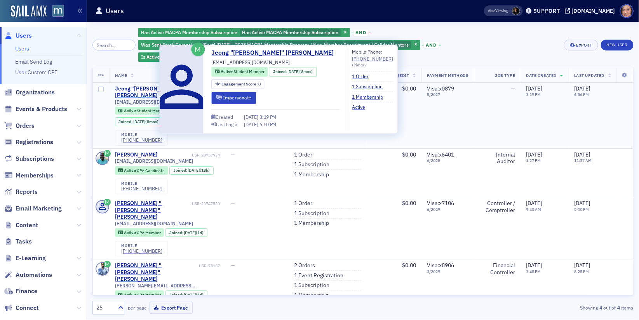
click at [153, 87] on div "Jeong "Andy" Yoo" at bounding box center [152, 92] width 75 height 14
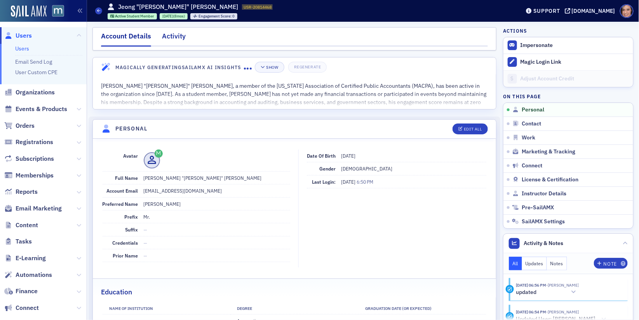
click at [179, 35] on div "Activity" at bounding box center [174, 38] width 24 height 14
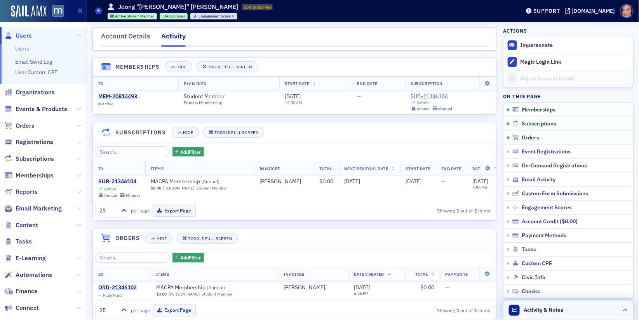
click at [532, 311] on span "Activity & Notes" at bounding box center [544, 310] width 40 height 8
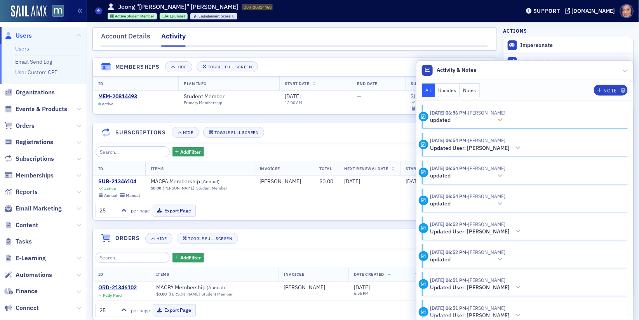
click at [498, 117] on icon at bounding box center [500, 119] width 5 height 5
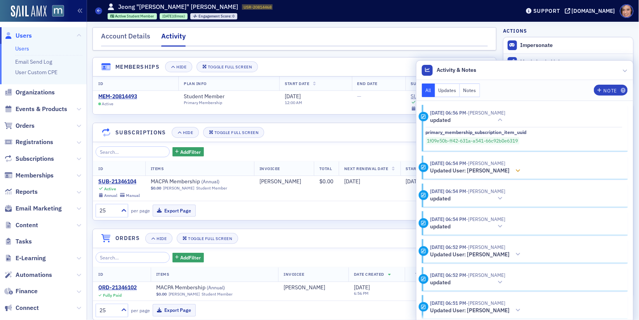
click at [500, 166] on span "- Andy Yoo" at bounding box center [486, 163] width 39 height 6
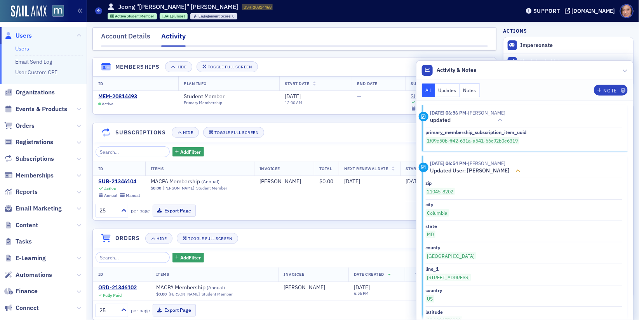
click at [500, 166] on span "- Andy Yoo" at bounding box center [486, 163] width 39 height 6
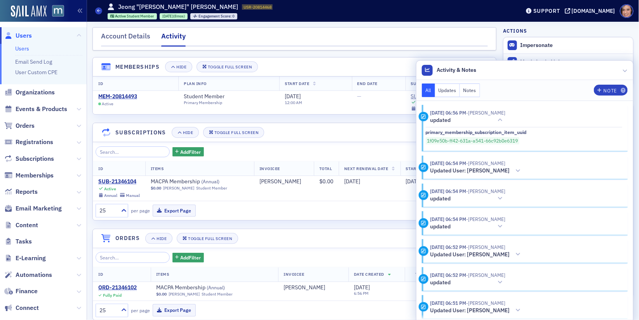
click at [363, 218] on div "25 per page Export Page Showing 1 out of 1 items" at bounding box center [294, 210] width 403 height 19
click at [626, 68] on div at bounding box center [625, 70] width 5 height 8
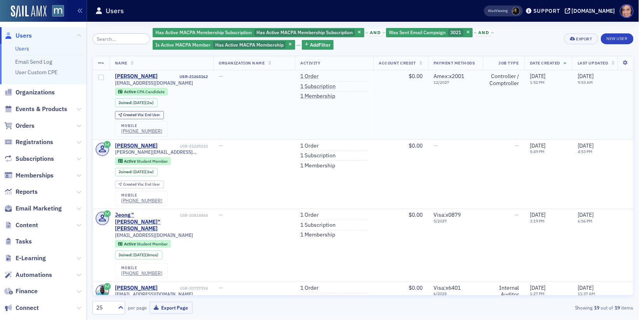
click at [127, 76] on div "Ryan Johns" at bounding box center [136, 76] width 43 height 7
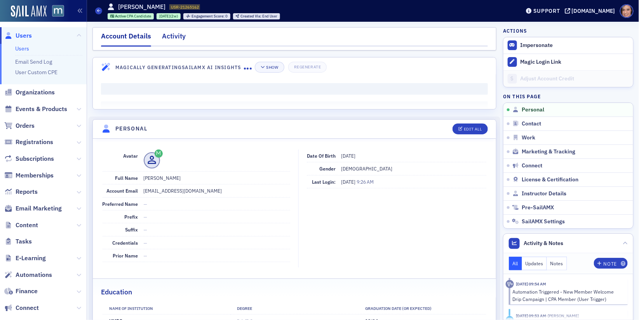
click at [180, 40] on div "Activity" at bounding box center [174, 38] width 24 height 14
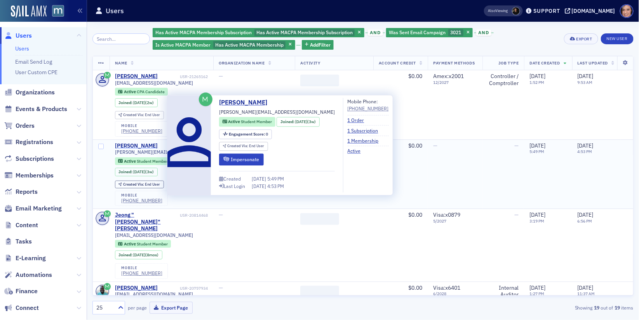
click at [144, 143] on div "[PERSON_NAME]" at bounding box center [136, 146] width 43 height 7
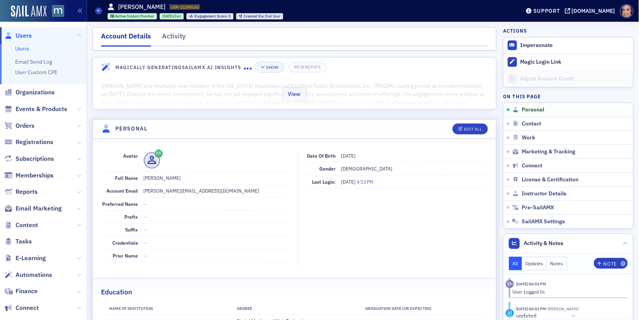
click at [220, 84] on div "View" at bounding box center [294, 93] width 403 height 33
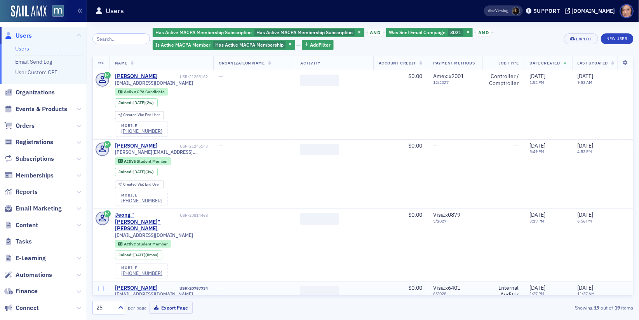
click at [141, 285] on div "Jason Barnes" at bounding box center [136, 288] width 43 height 7
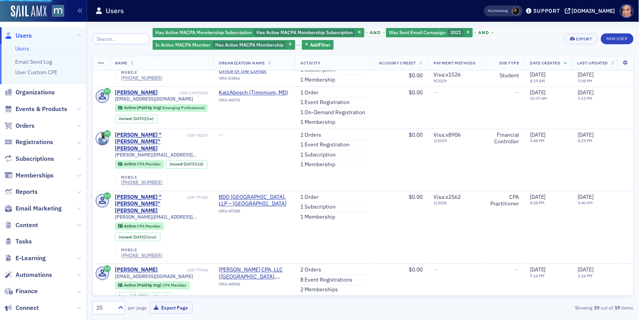
scroll to position [809, 0]
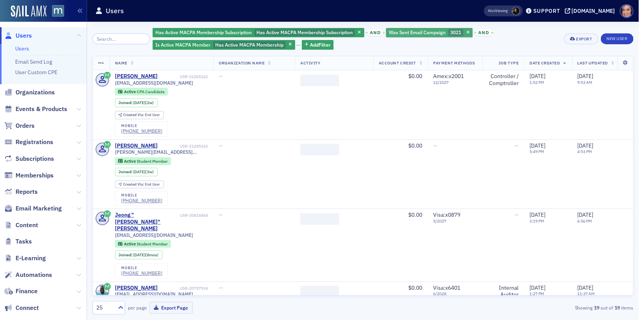
click at [427, 31] on span "Was Sent Email Campaign" at bounding box center [417, 32] width 57 height 6
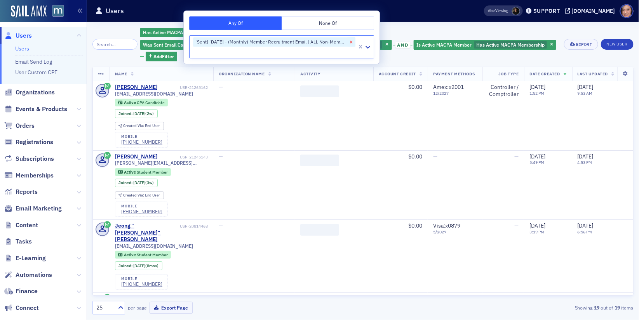
click at [353, 42] on icon "Remove [Sent] 08/21/2025 - (Monthly) Member Recruitment Email | ALL Non-Members…" at bounding box center [351, 41] width 5 height 5
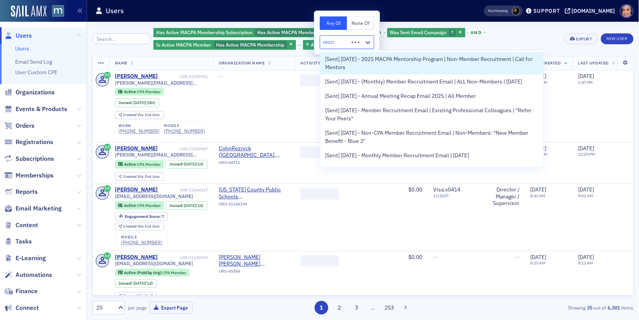
type input "recruit"
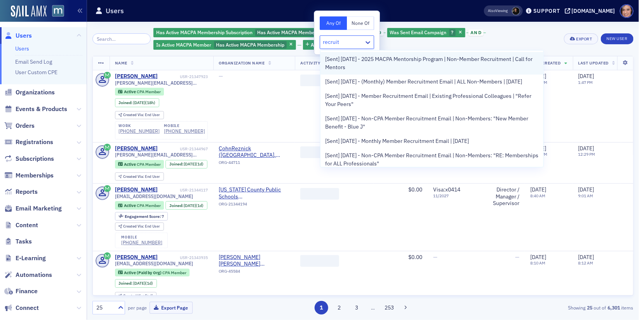
click at [357, 63] on span "[Sent] 09/30/2025 - 2025 MACPA Mentorship Program | Non-Member Recruitment | Ca…" at bounding box center [432, 63] width 214 height 16
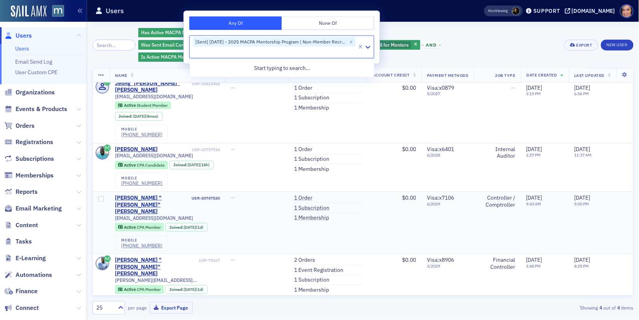
scroll to position [3, 0]
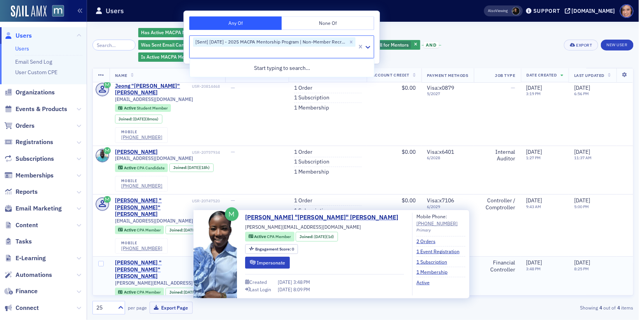
click at [147, 260] on div "Ariane Dominique "Dominique" Ndoubi Tangmo" at bounding box center [156, 270] width 82 height 21
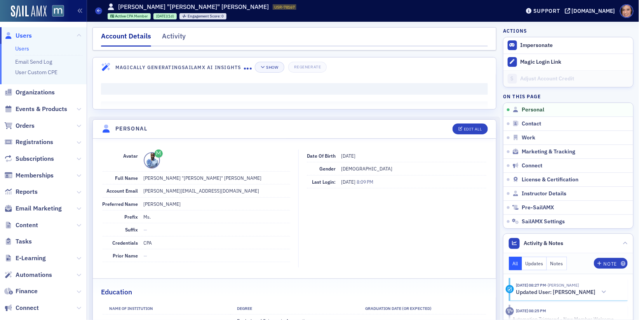
click at [187, 41] on nav "Account Details Activity" at bounding box center [294, 39] width 387 height 16
click at [175, 38] on div "Activity" at bounding box center [174, 38] width 24 height 14
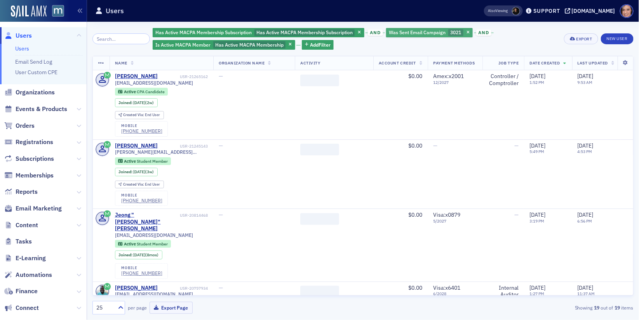
click at [400, 28] on div "Was Sent Email Campaign 3021" at bounding box center [429, 33] width 87 height 10
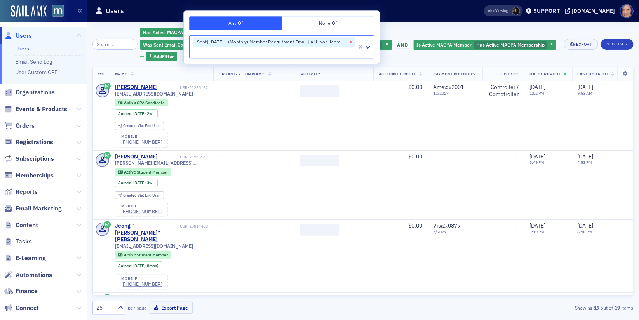
click at [350, 41] on icon "Remove [Sent] 08/21/2025 - (Monthly) Member Recruitment Email | ALL Non-Members…" at bounding box center [351, 41] width 5 height 5
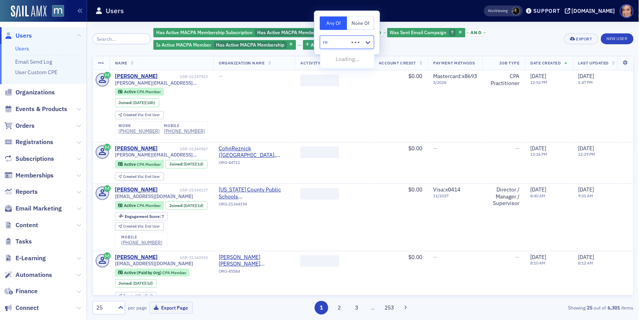
type input "rec"
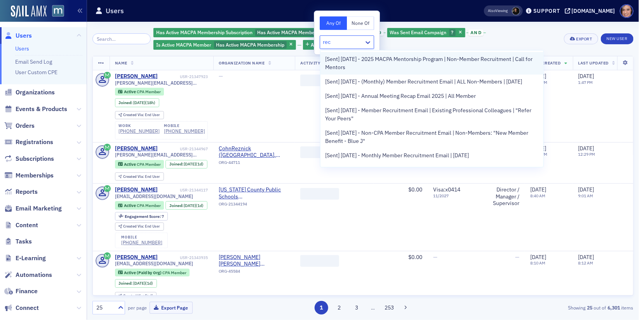
click at [357, 67] on span "[Sent] 09/30/2025 - 2025 MACPA Mentorship Program | Non-Member Recruitment | Ca…" at bounding box center [432, 63] width 214 height 16
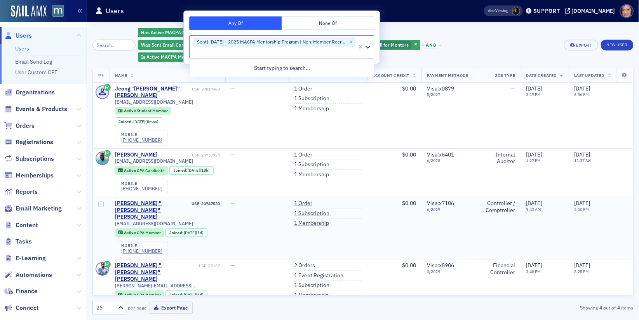
click at [146, 204] on div "Joseph "Joe" Nalepa" at bounding box center [152, 210] width 75 height 21
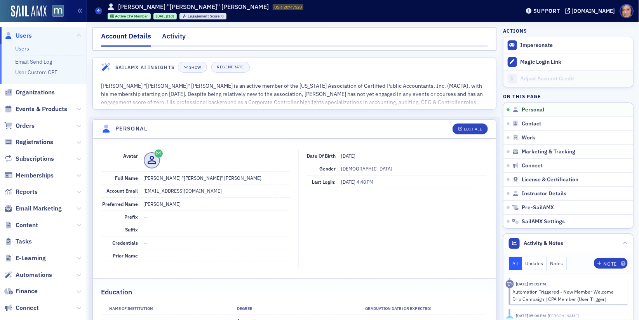
click at [183, 37] on div "Activity" at bounding box center [174, 38] width 24 height 14
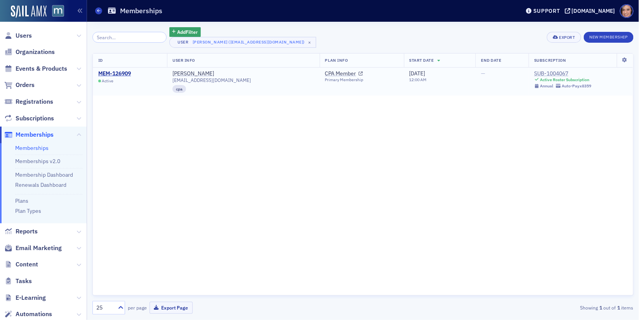
click at [553, 75] on div "SUB-1004067" at bounding box center [562, 73] width 57 height 7
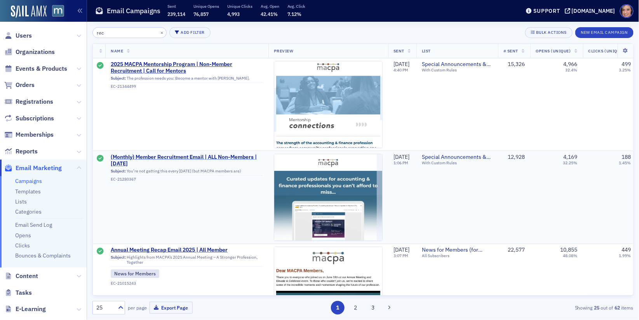
type input "rec"
click at [185, 154] on span "(Monthly) Member Recruitment Email | ALL Non-Members | [DATE]" at bounding box center [187, 161] width 152 height 14
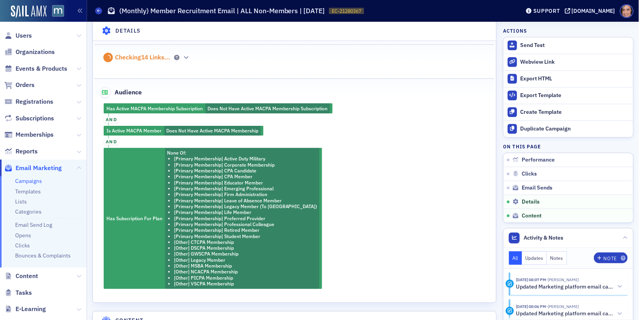
scroll to position [826, 0]
